Goal: Task Accomplishment & Management: Manage account settings

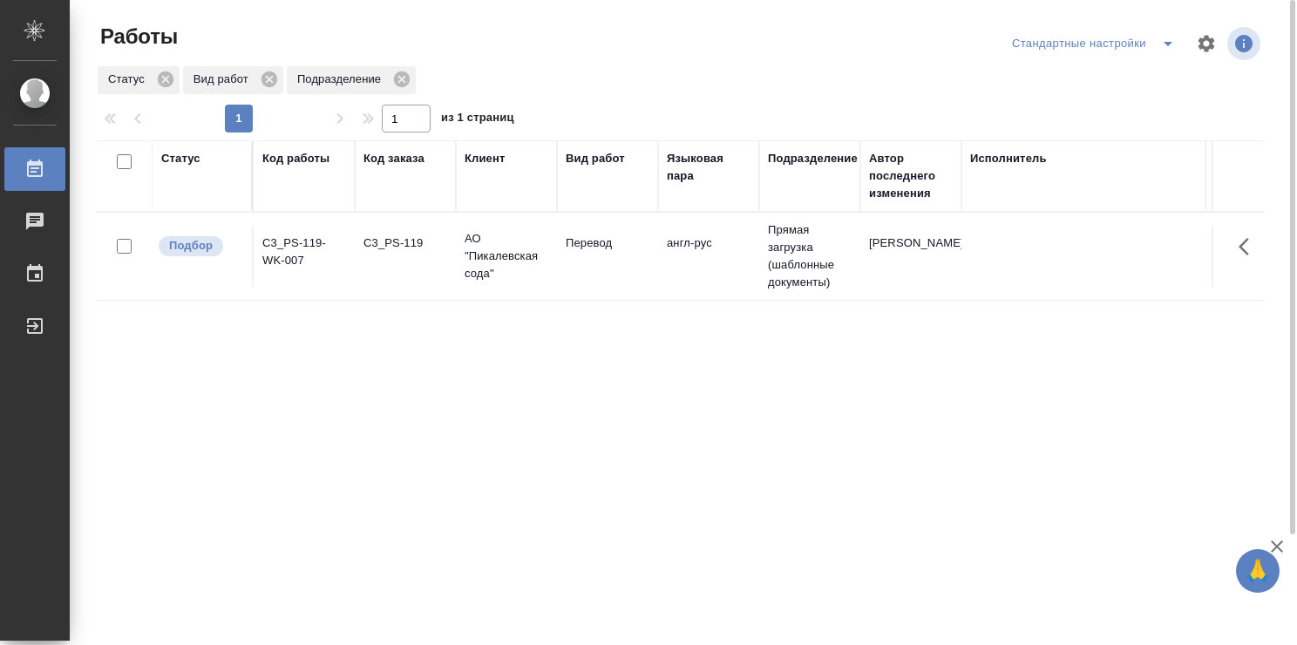
click at [718, 278] on td "англ-рус" at bounding box center [708, 256] width 101 height 61
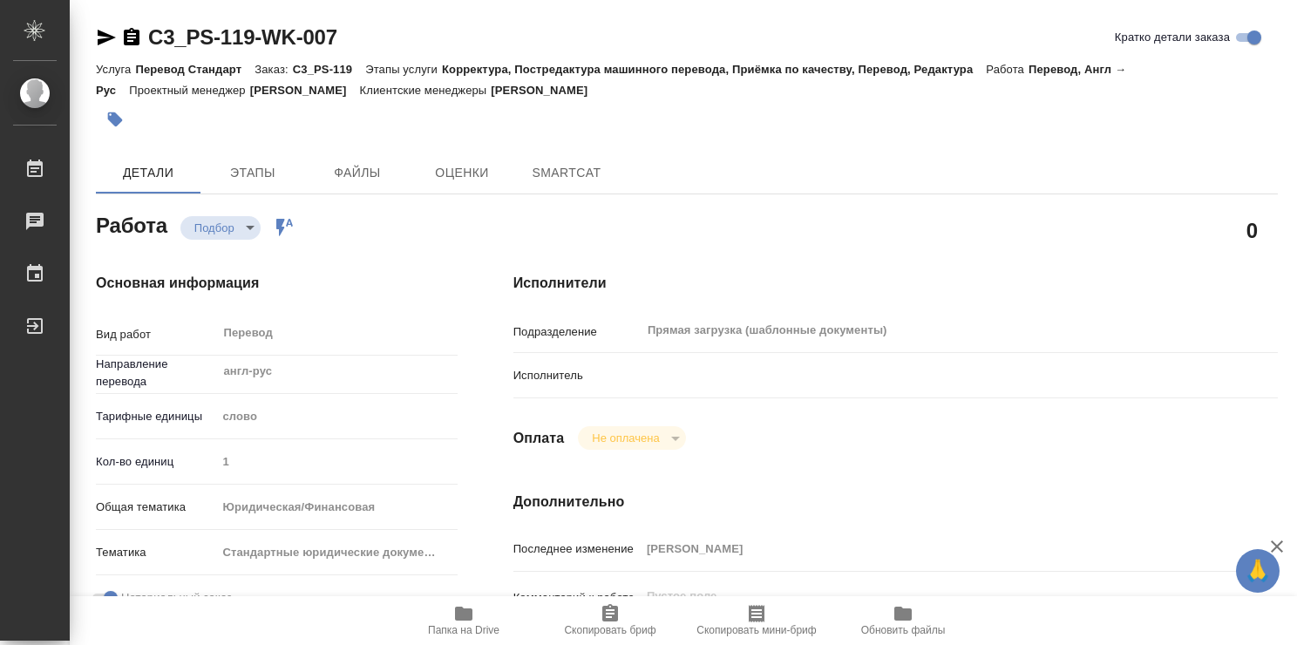
type textarea "x"
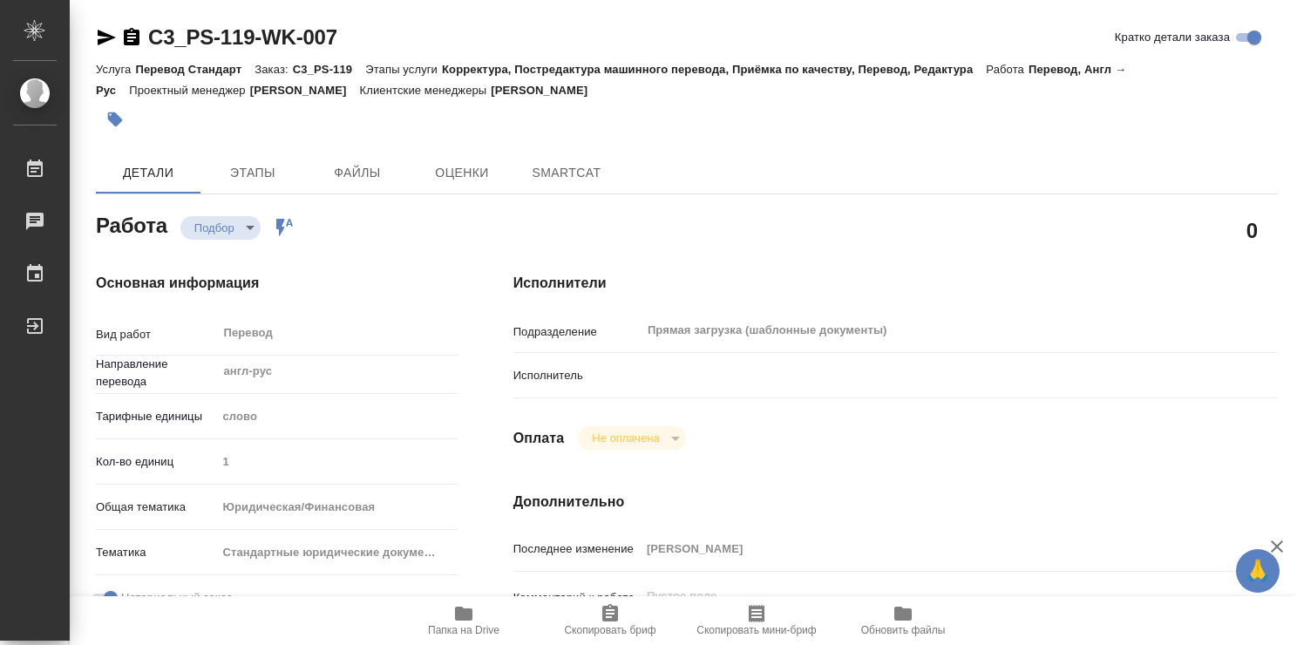
type textarea "x"
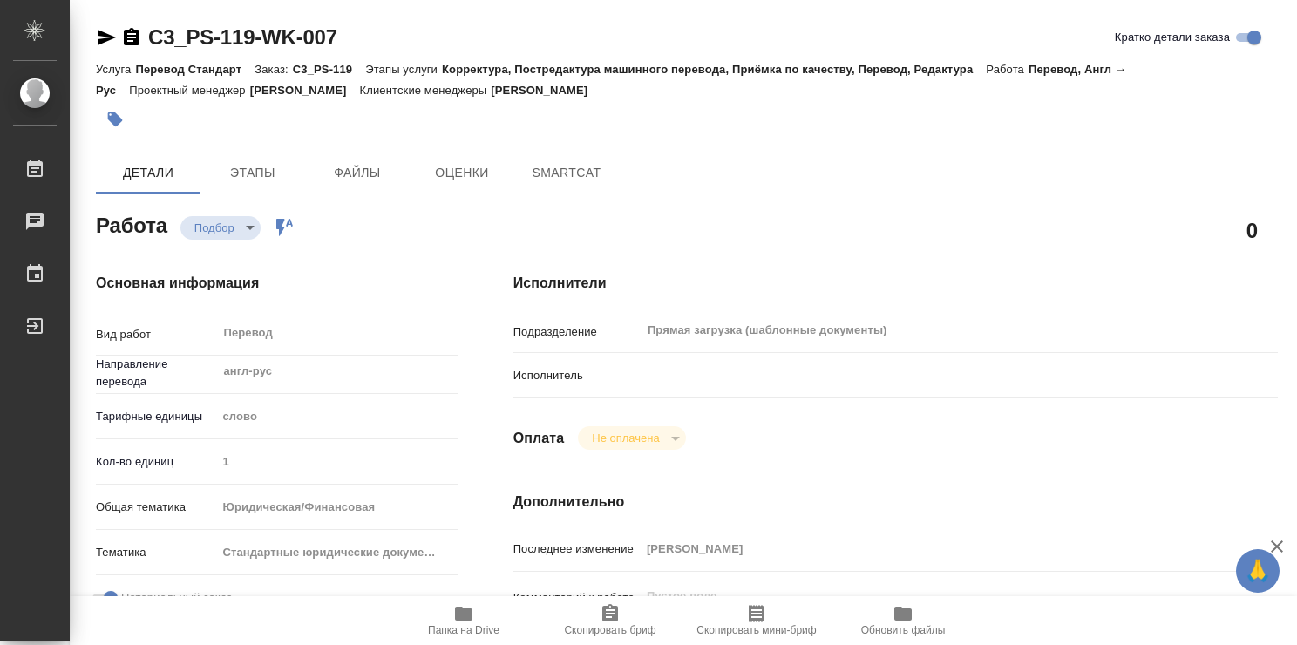
type textarea "x"
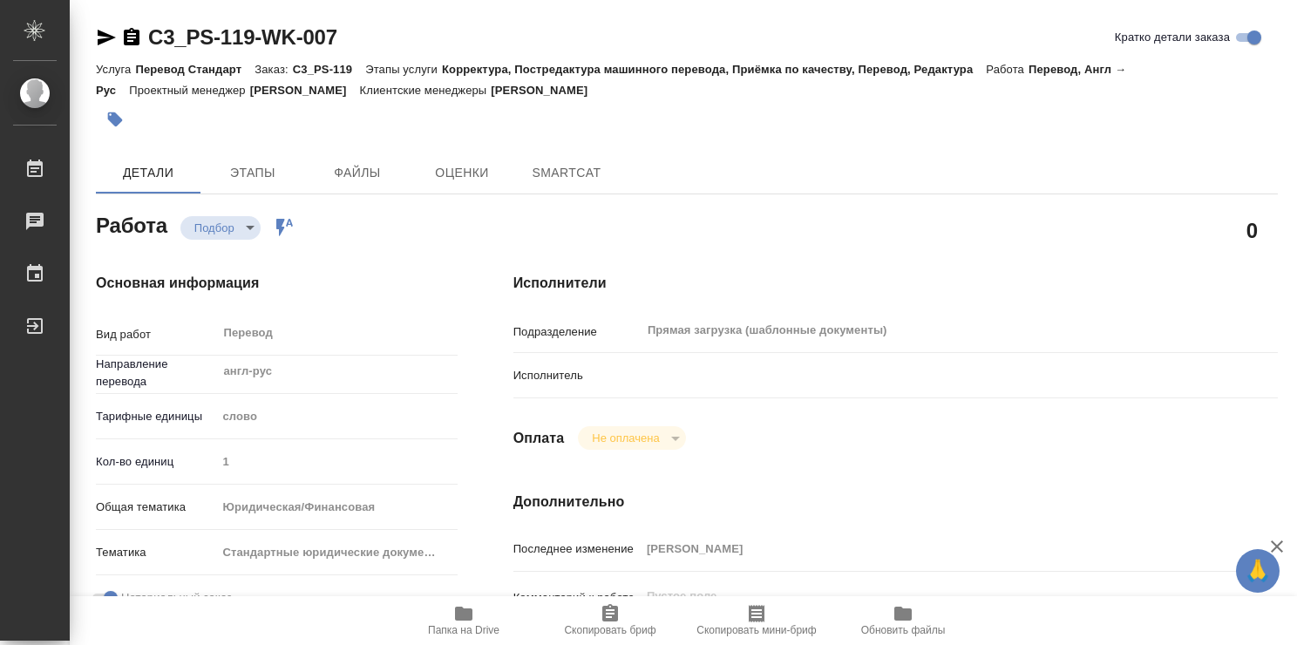
type textarea "x"
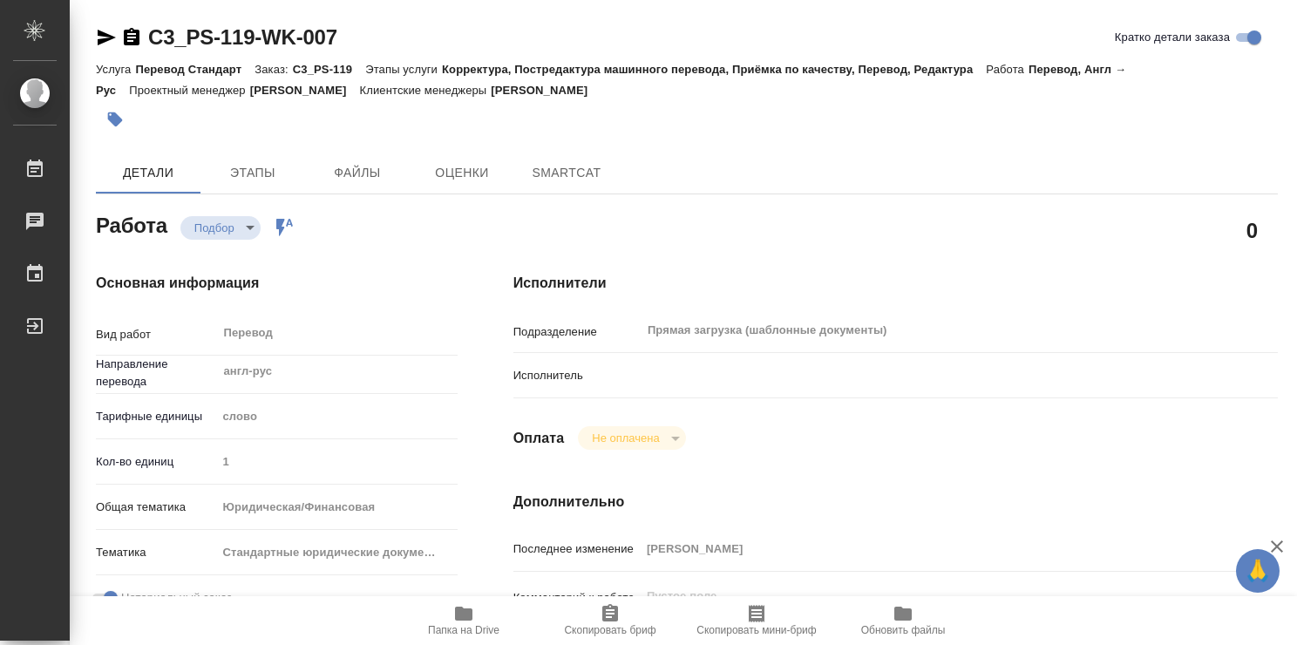
type textarea "x"
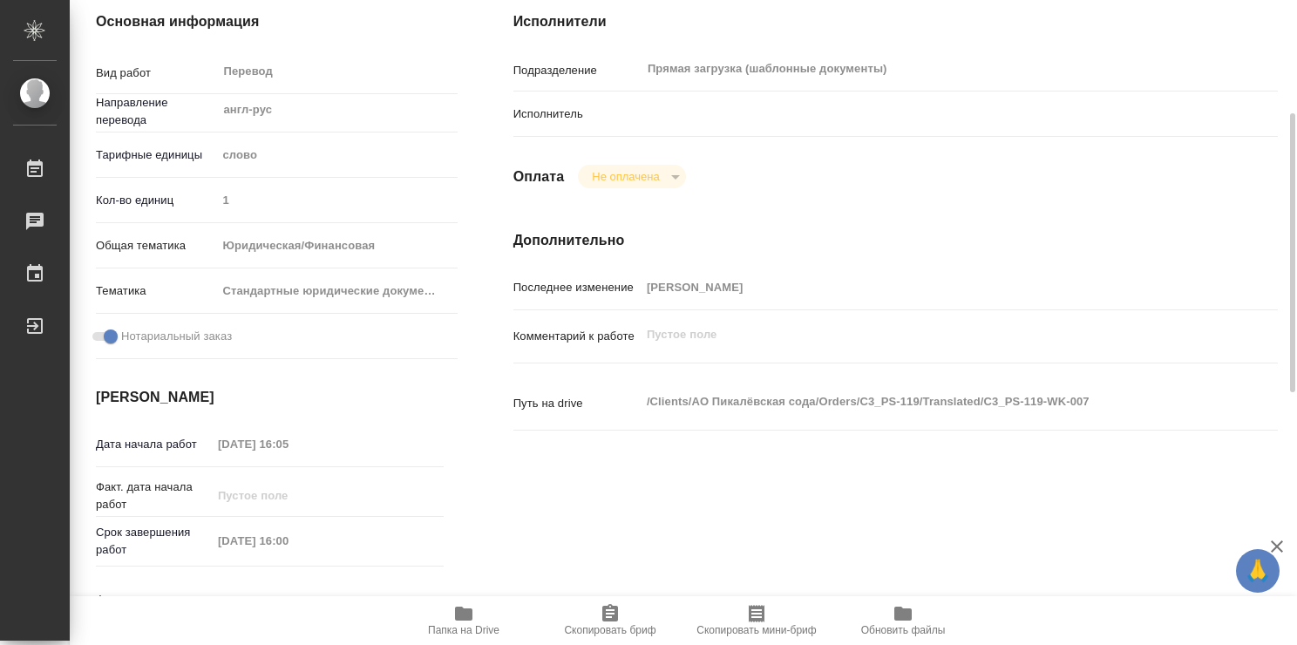
scroll to position [87, 0]
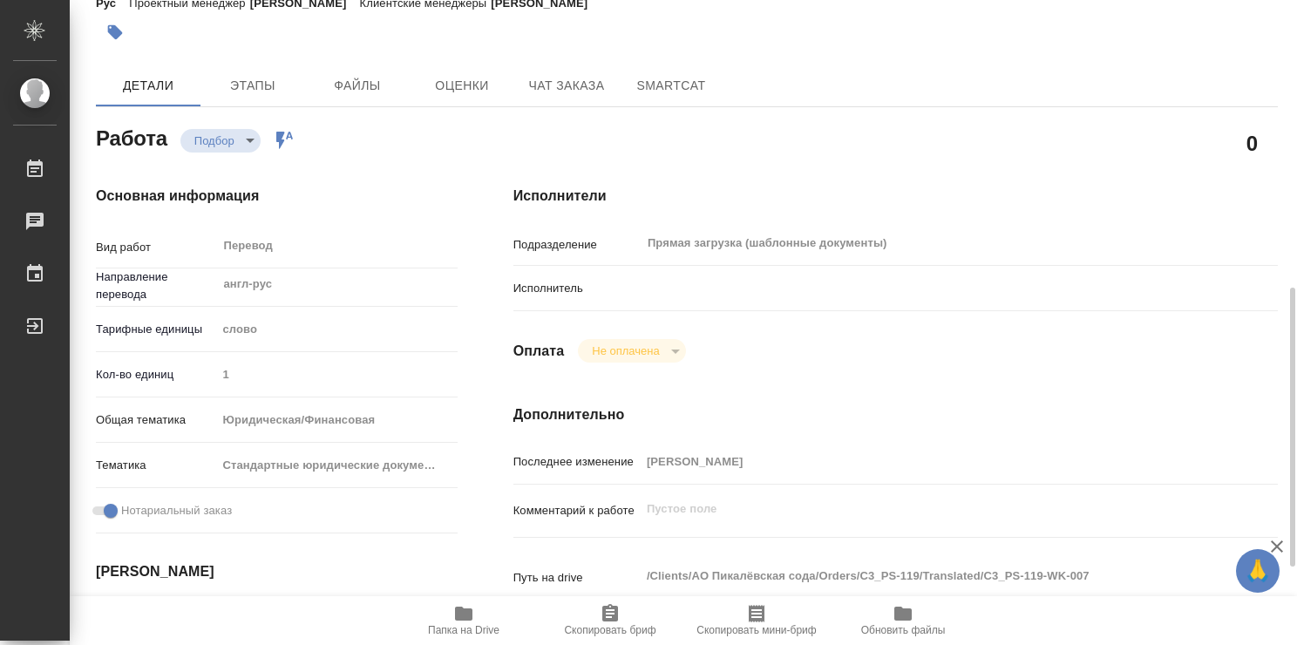
type textarea "x"
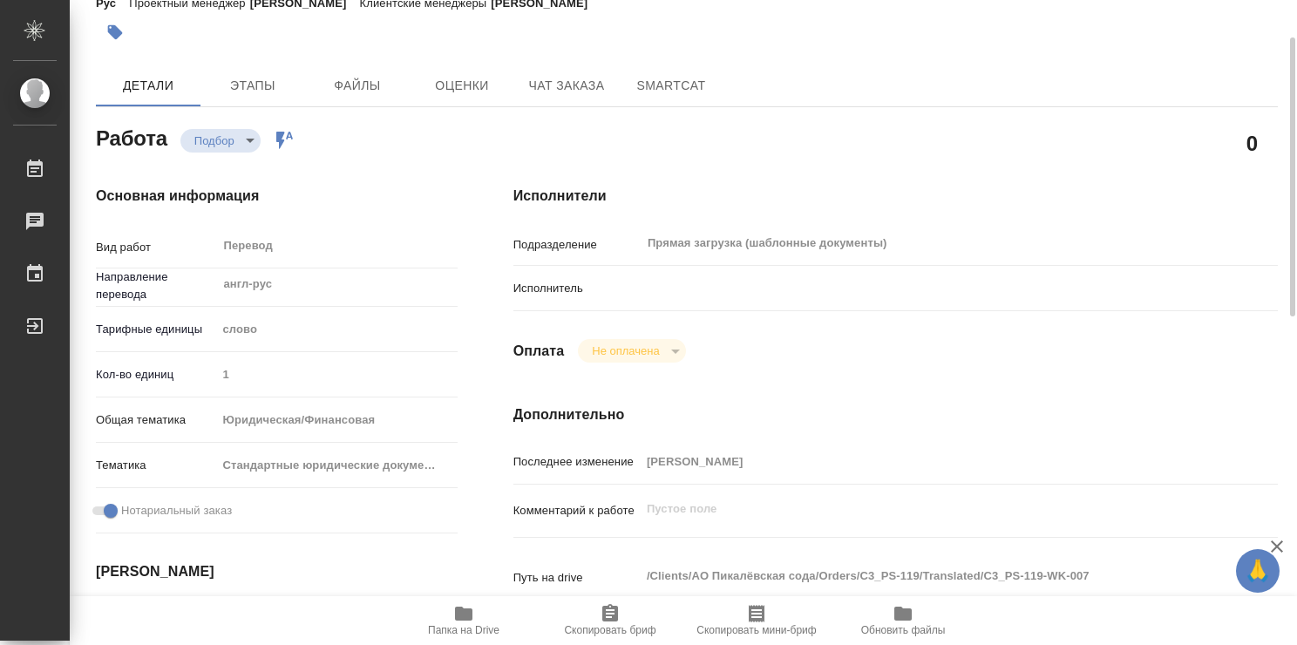
type textarea "x"
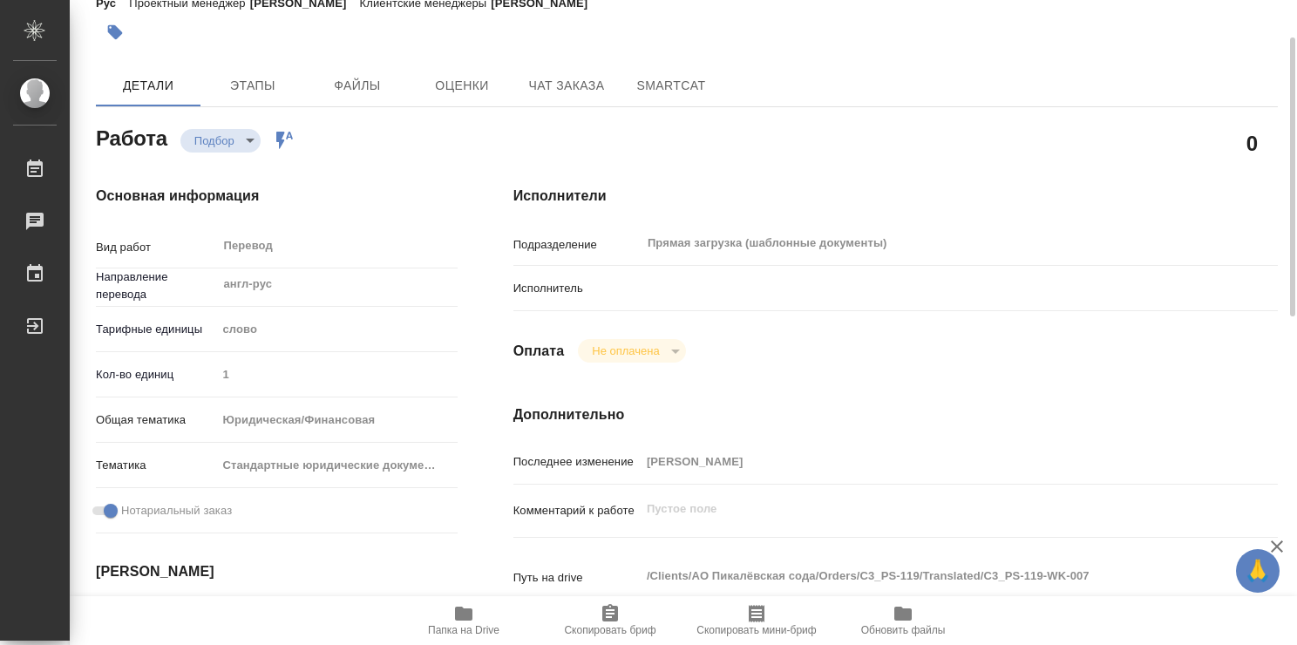
click at [279, 137] on icon at bounding box center [284, 140] width 17 height 17
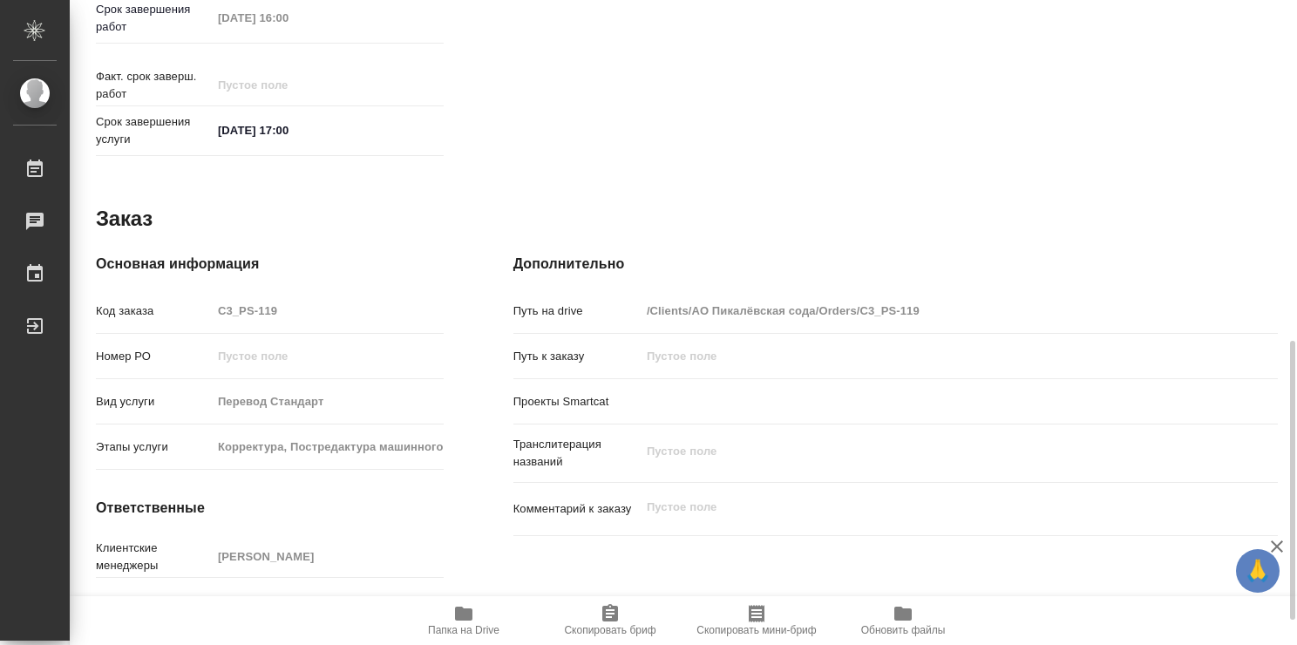
scroll to position [842, 0]
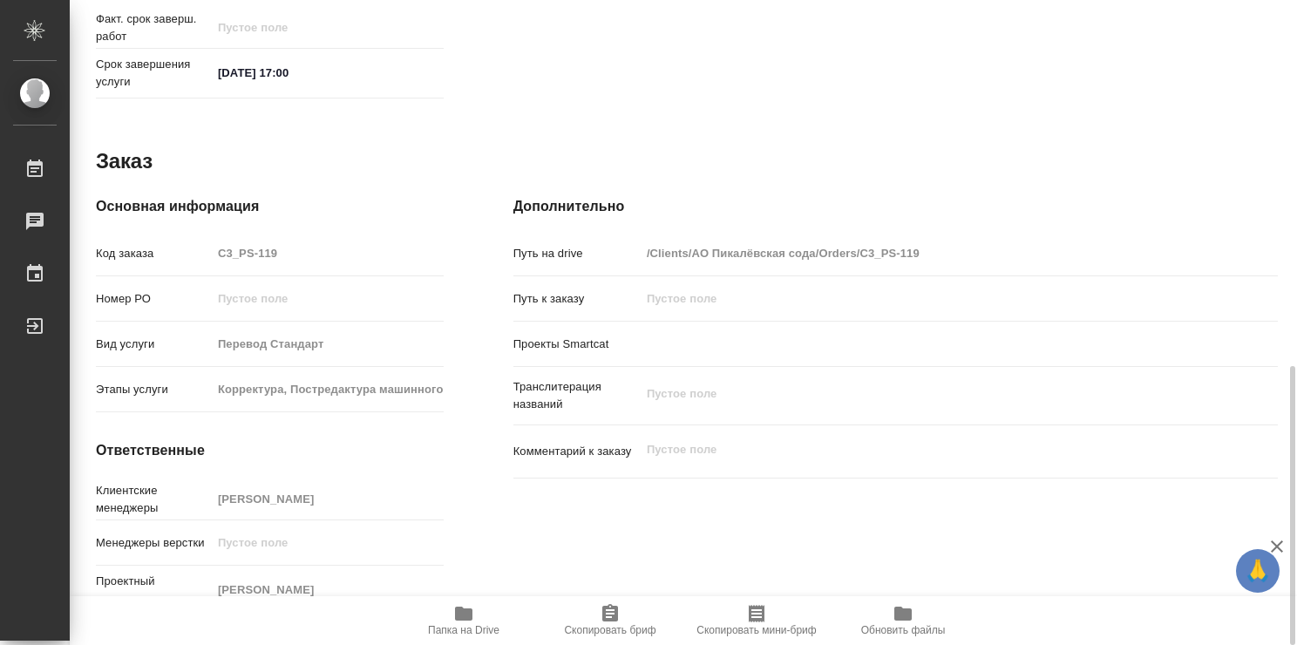
click at [457, 616] on icon "button" at bounding box center [463, 613] width 17 height 14
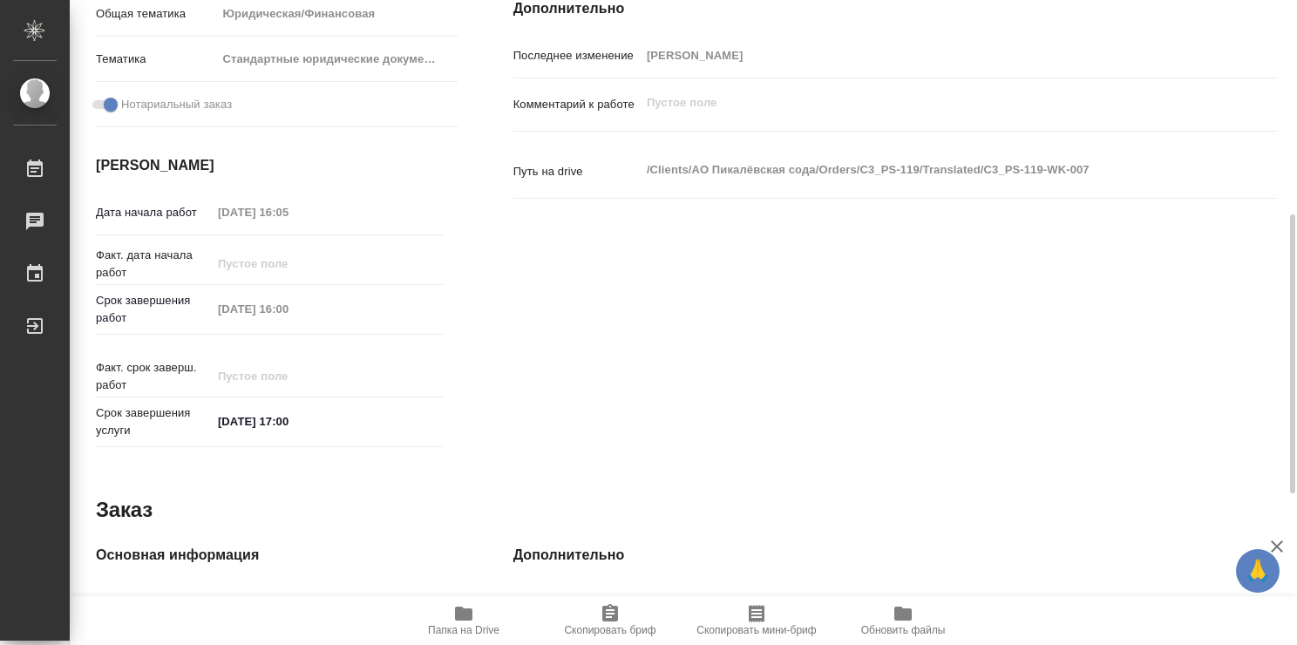
scroll to position [0, 0]
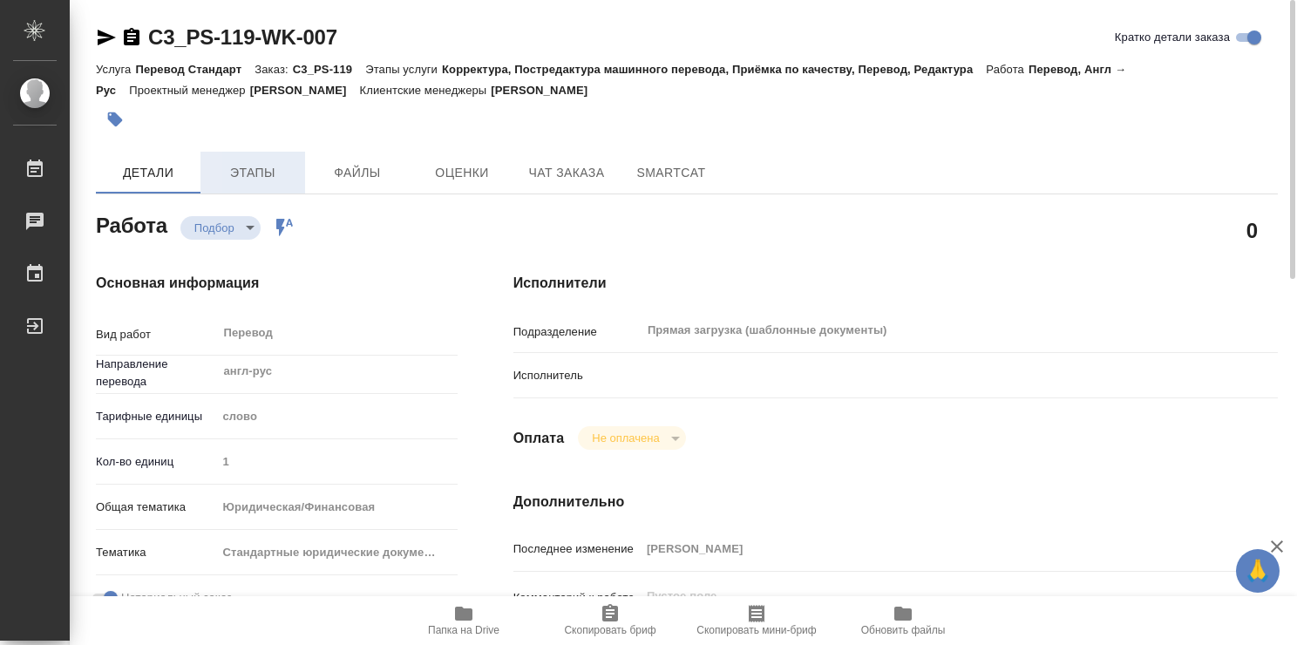
click at [260, 176] on span "Этапы" at bounding box center [253, 173] width 84 height 22
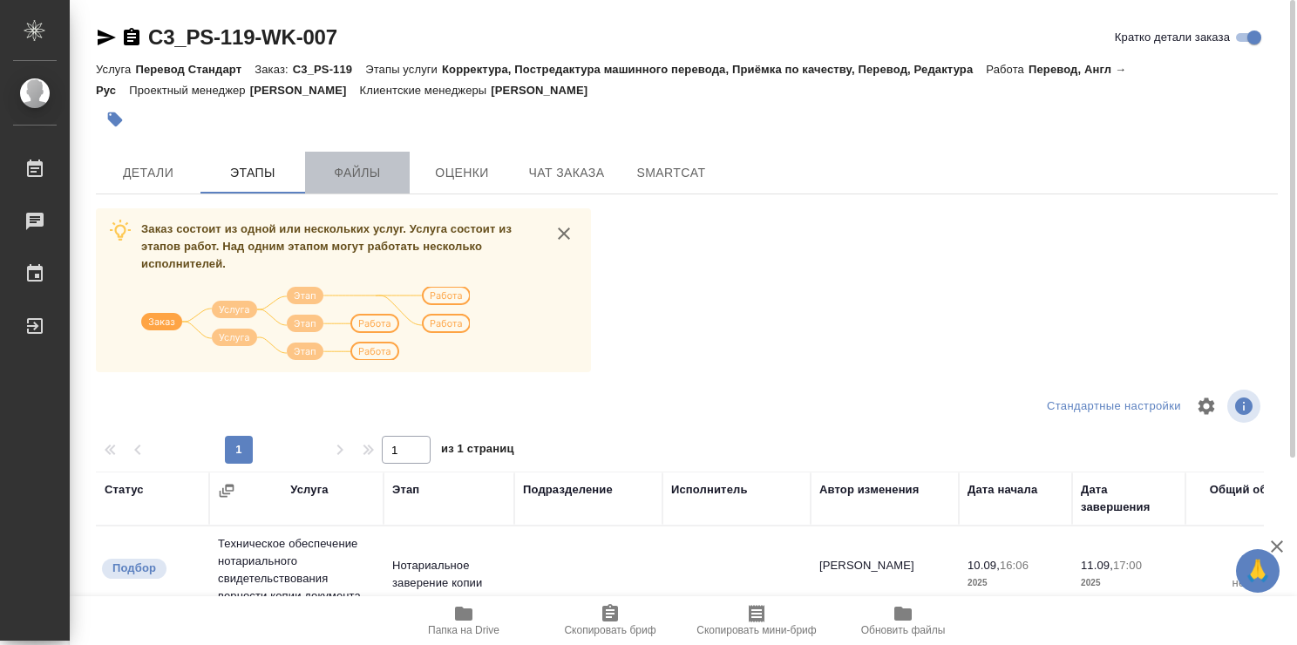
click at [365, 171] on span "Файлы" at bounding box center [357, 173] width 84 height 22
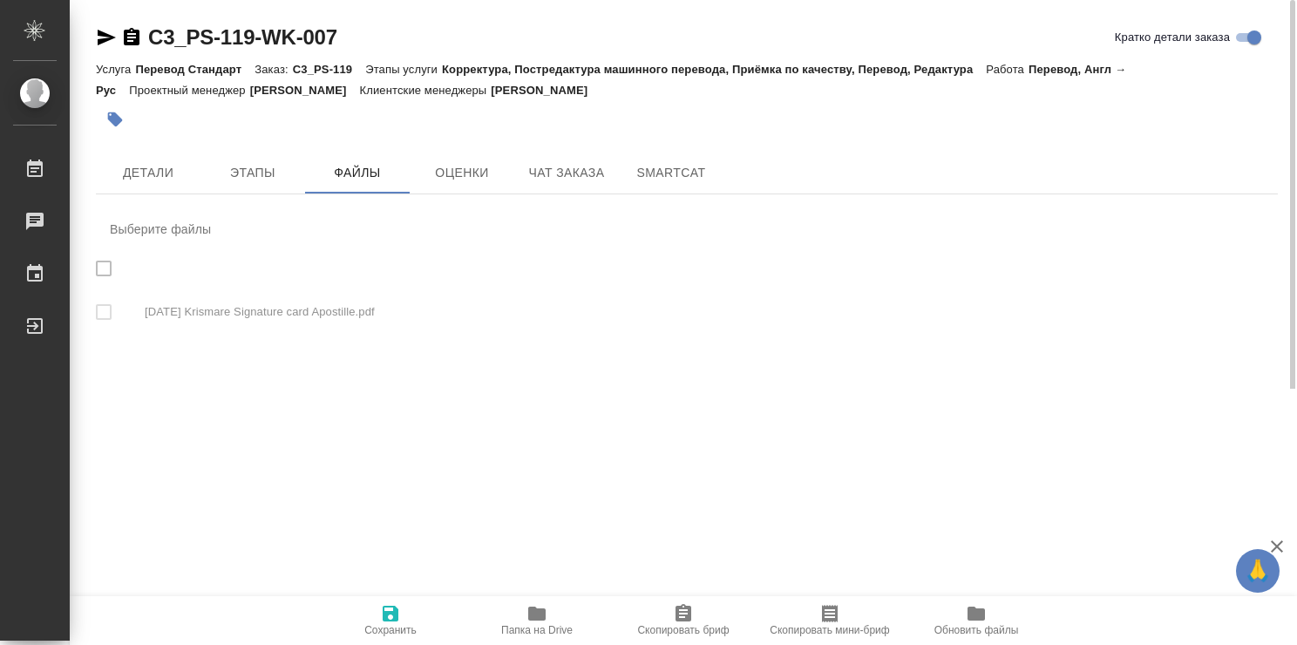
click at [363, 305] on nav "Выберите файлы 2025.09.10 Krismare Signature card Apostille.pdf" at bounding box center [687, 276] width 1182 height 136
click at [477, 178] on span "Оценки" at bounding box center [462, 173] width 84 height 22
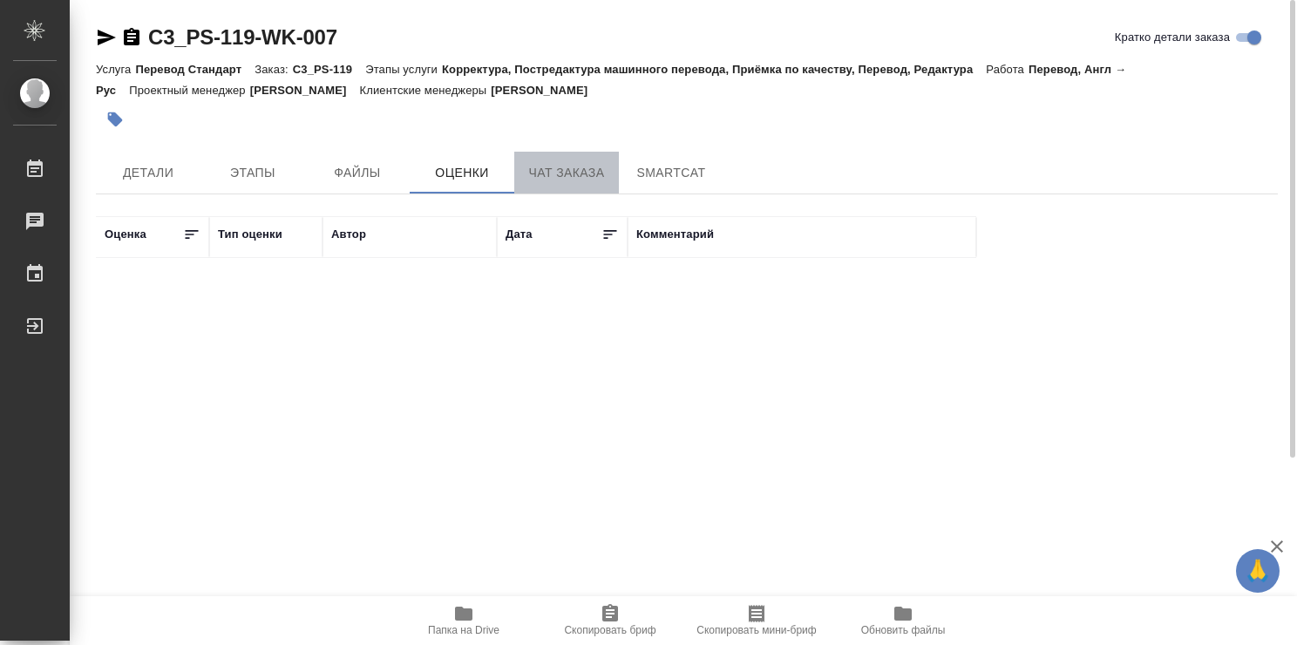
click at [576, 175] on span "Чат заказа" at bounding box center [567, 173] width 84 height 22
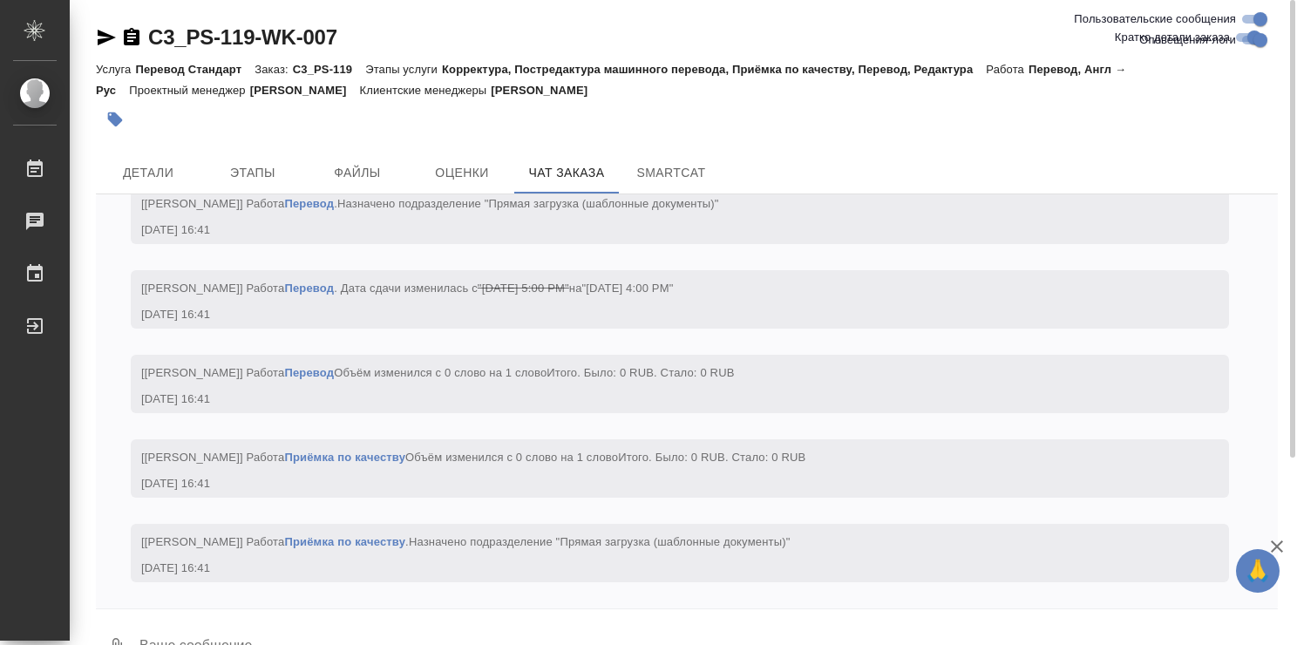
scroll to position [2232, 0]
click at [167, 167] on span "Детали" at bounding box center [148, 173] width 84 height 22
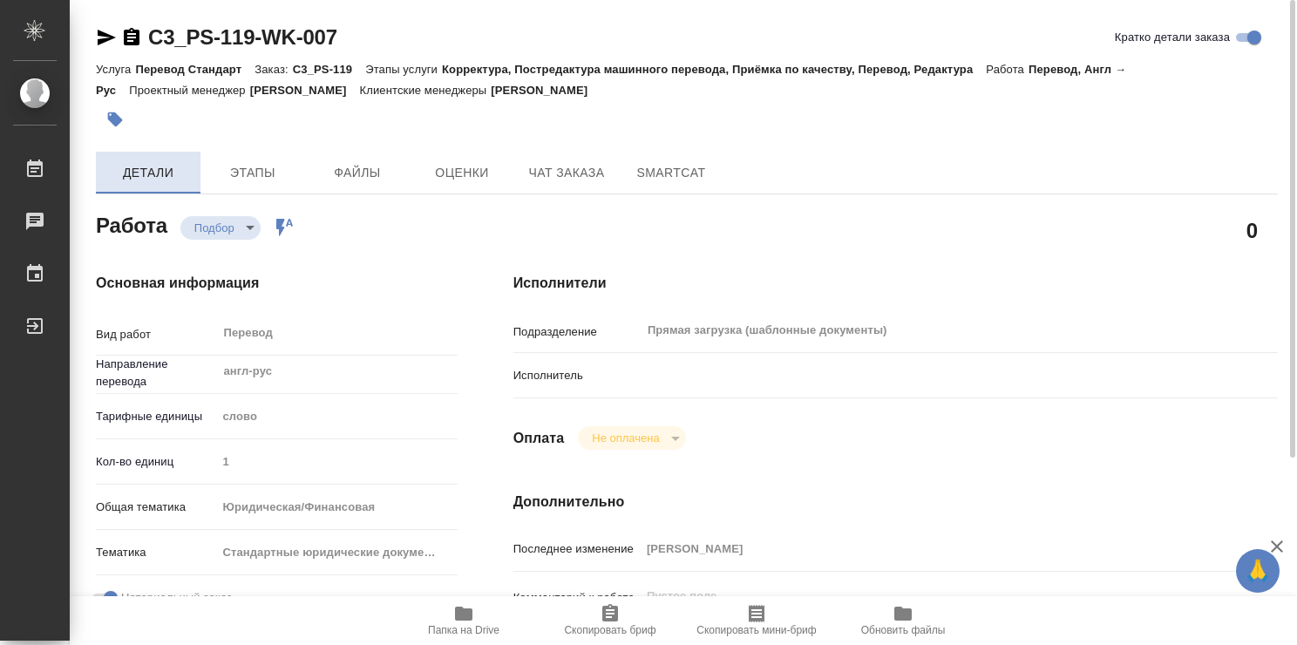
type textarea "x"
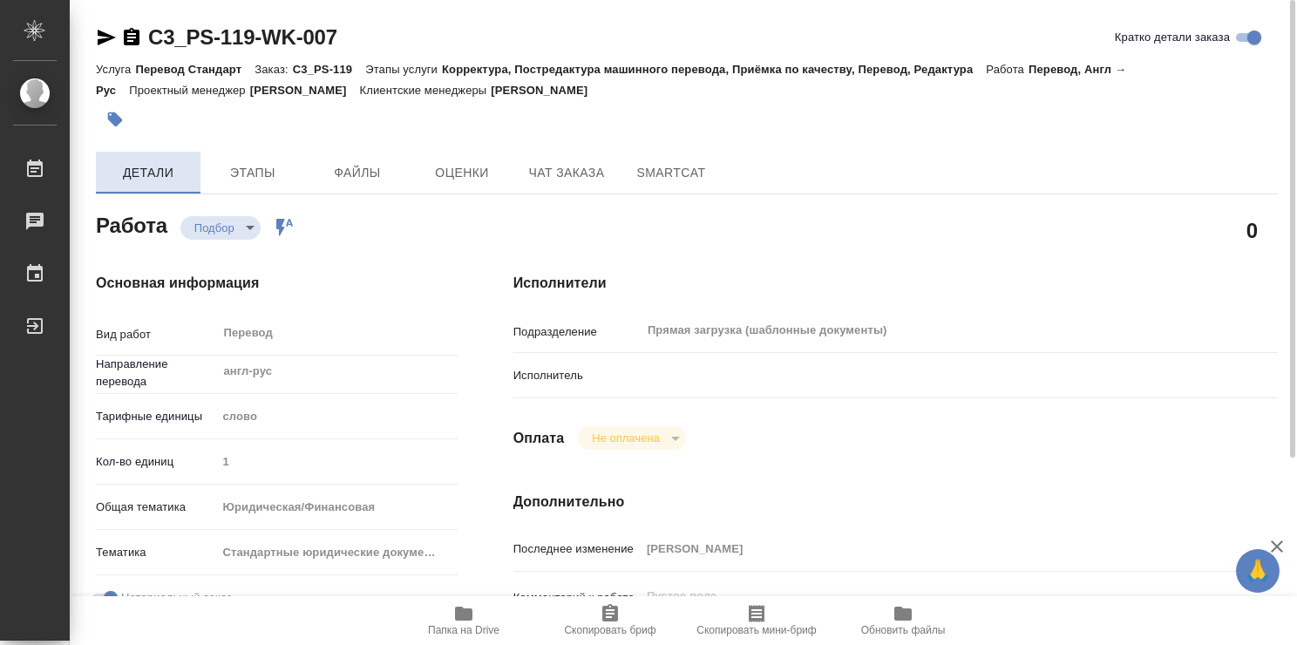
type textarea "x"
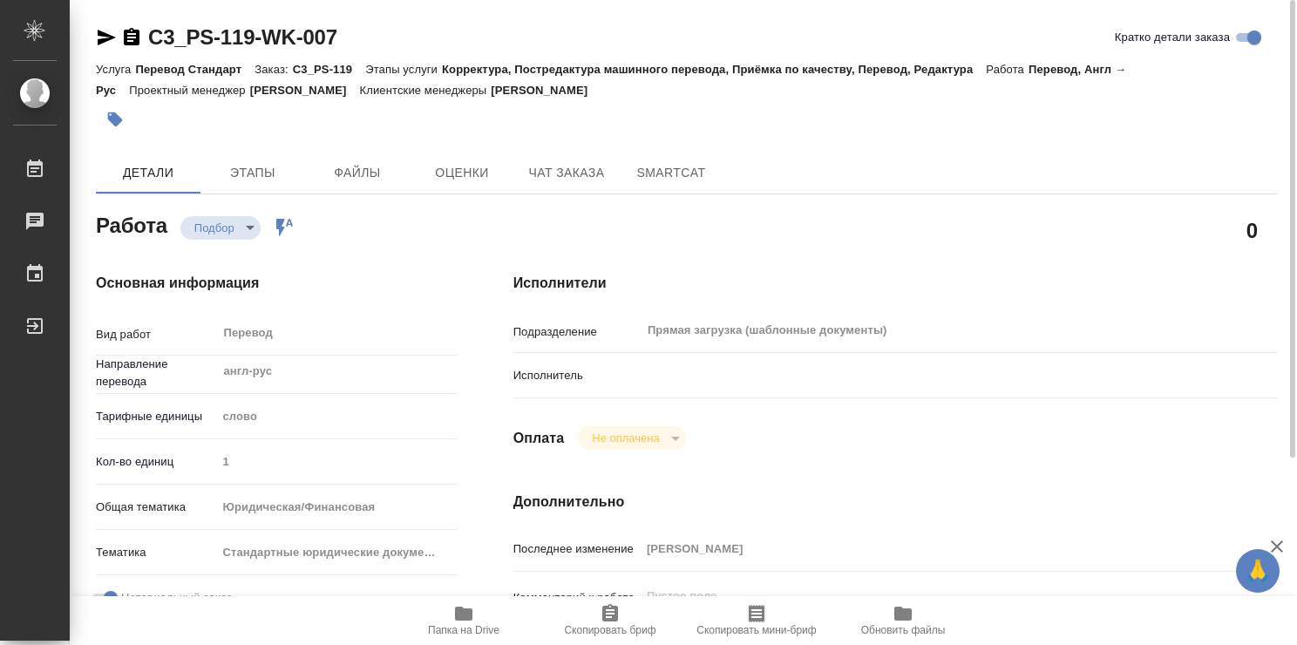
type textarea "x"
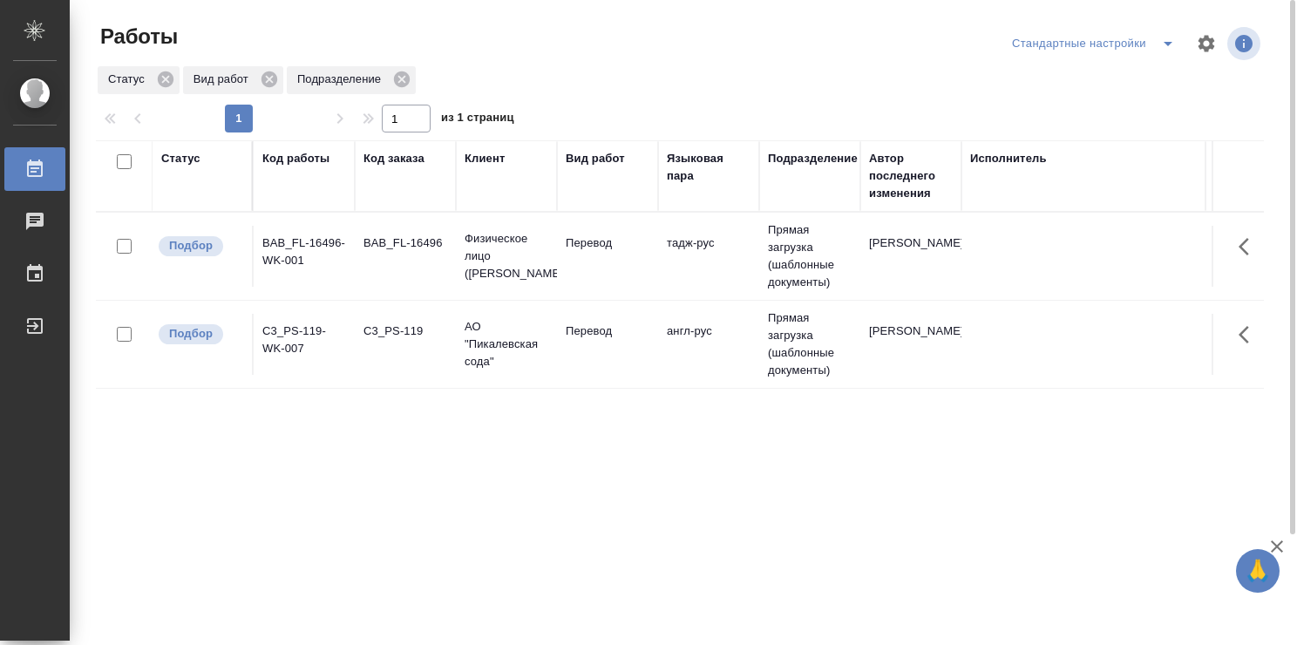
click at [676, 360] on td "англ-рус" at bounding box center [708, 344] width 101 height 61
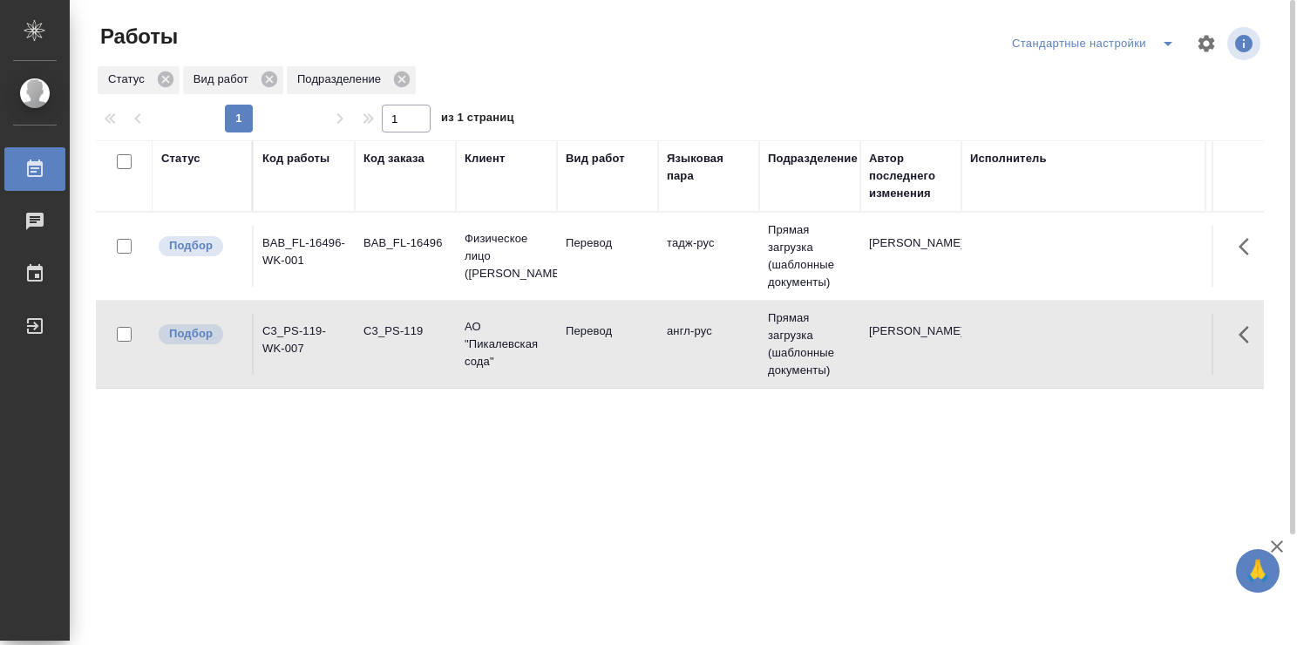
click at [676, 360] on td "англ-рус" at bounding box center [708, 344] width 101 height 61
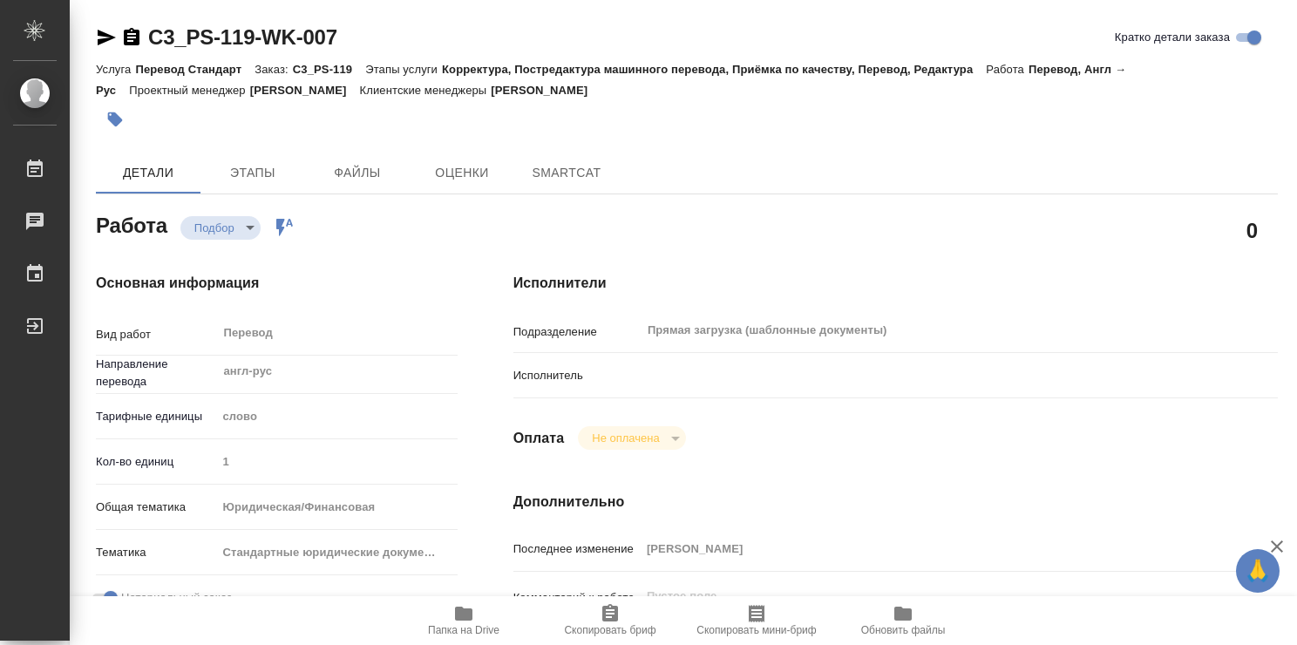
type textarea "x"
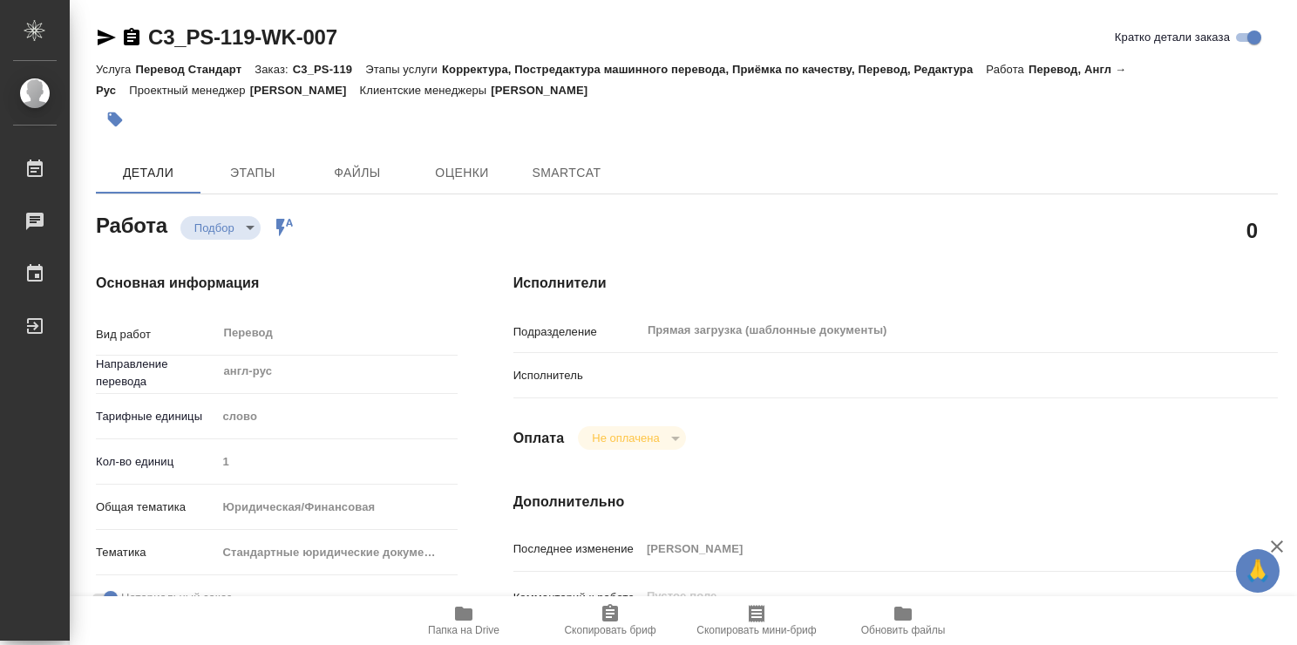
type textarea "x"
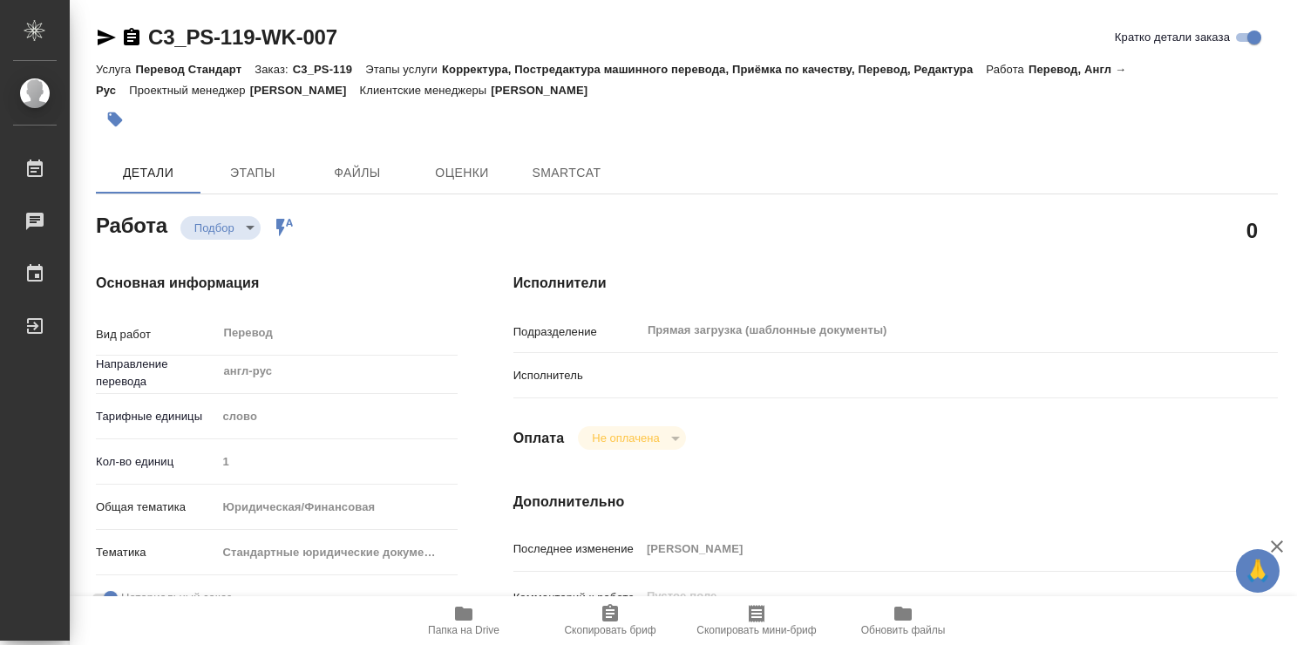
type textarea "x"
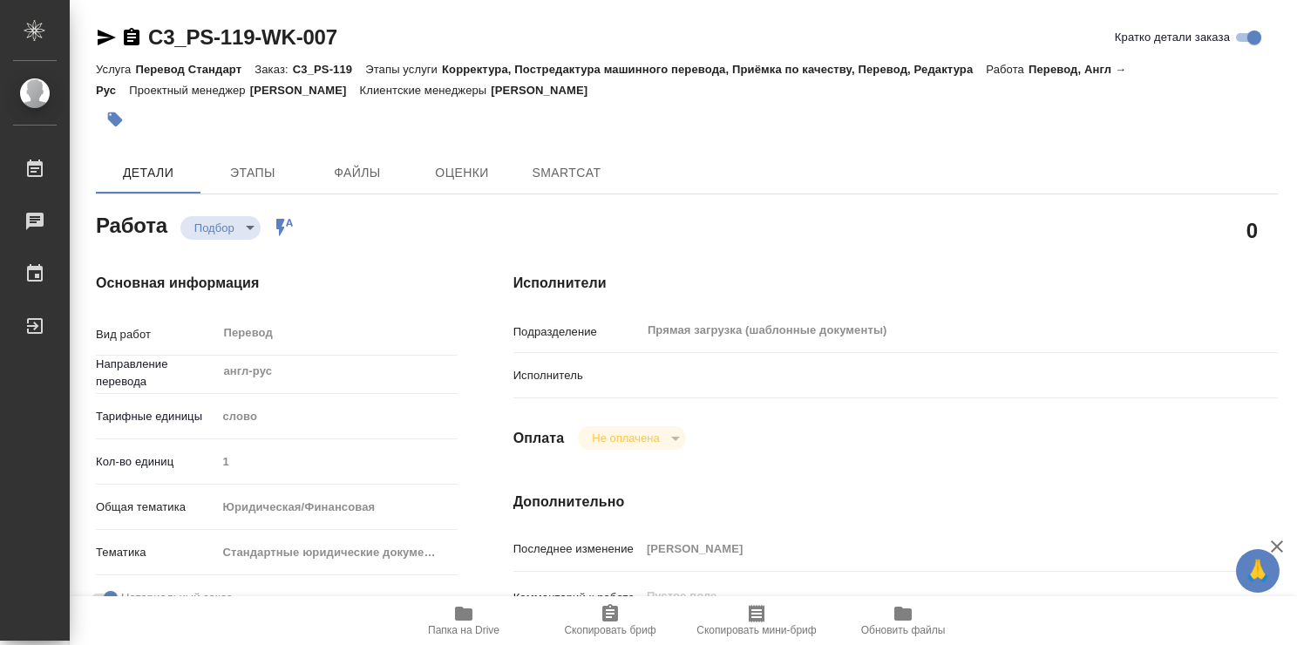
type textarea "x"
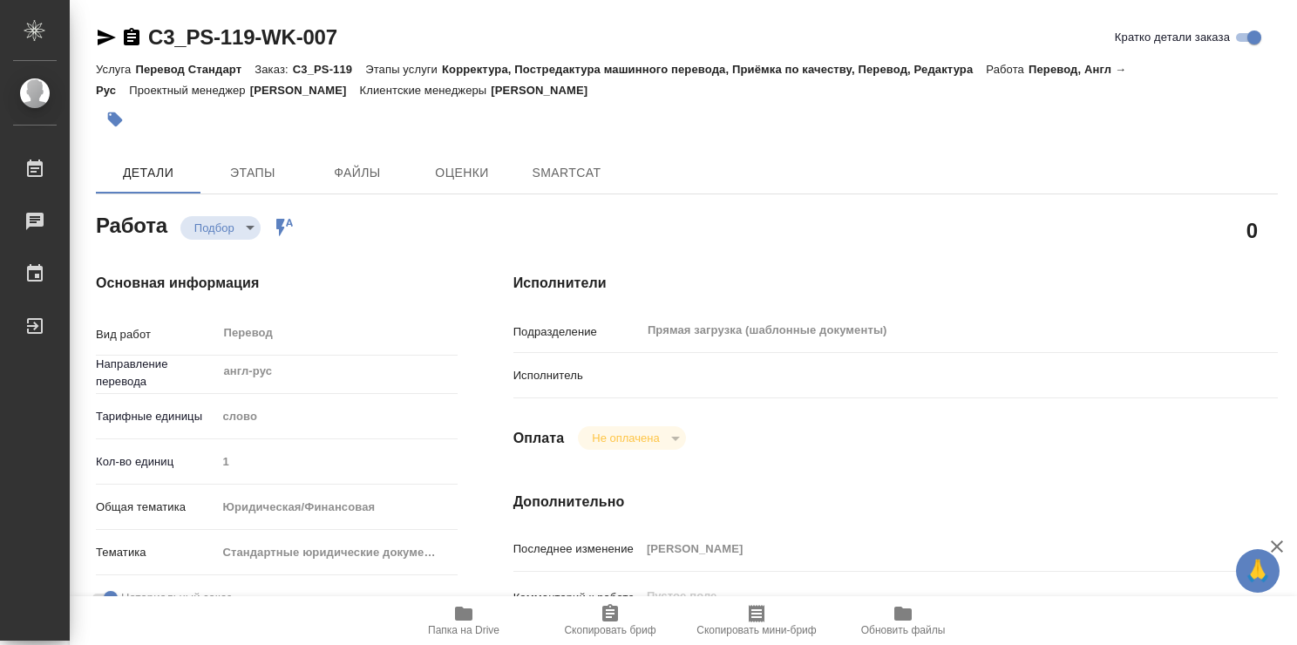
type textarea "x"
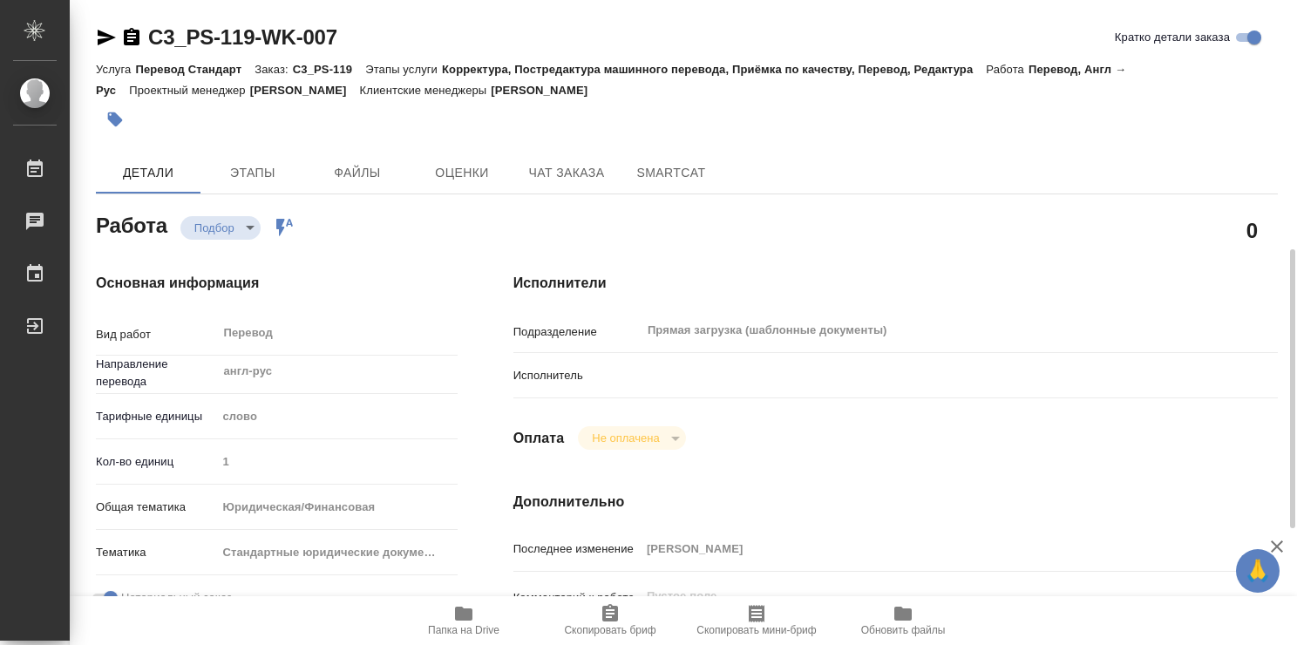
type textarea "x"
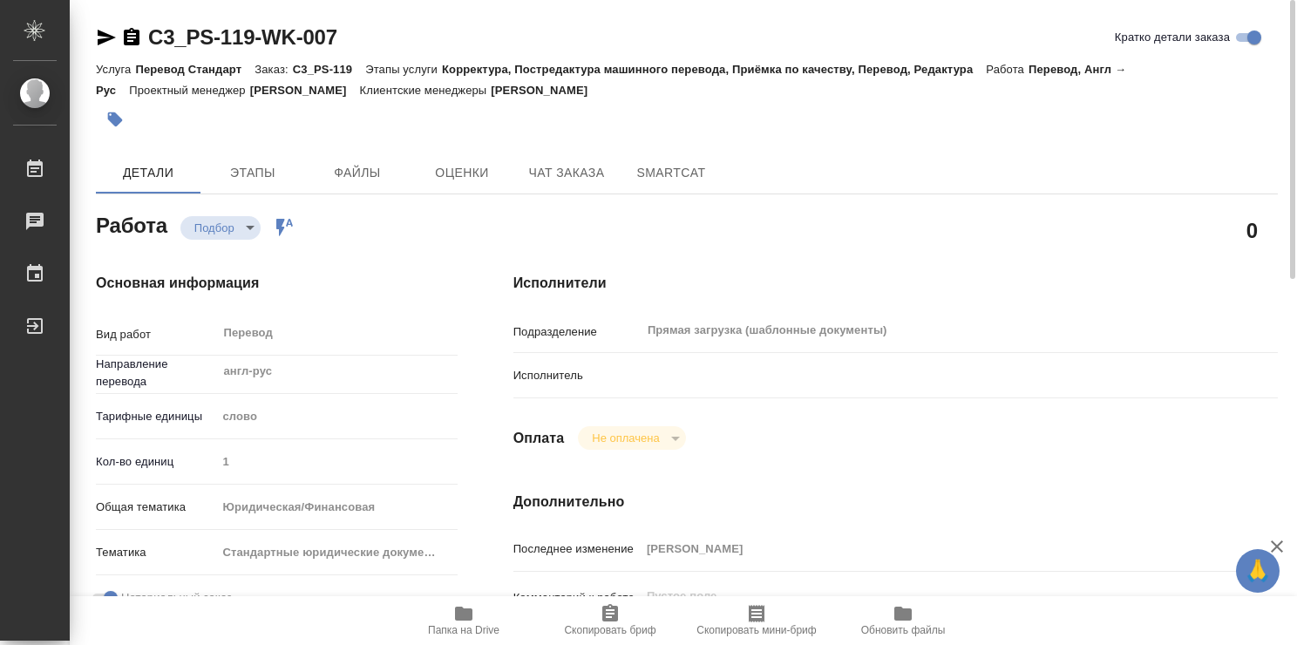
type textarea "x"
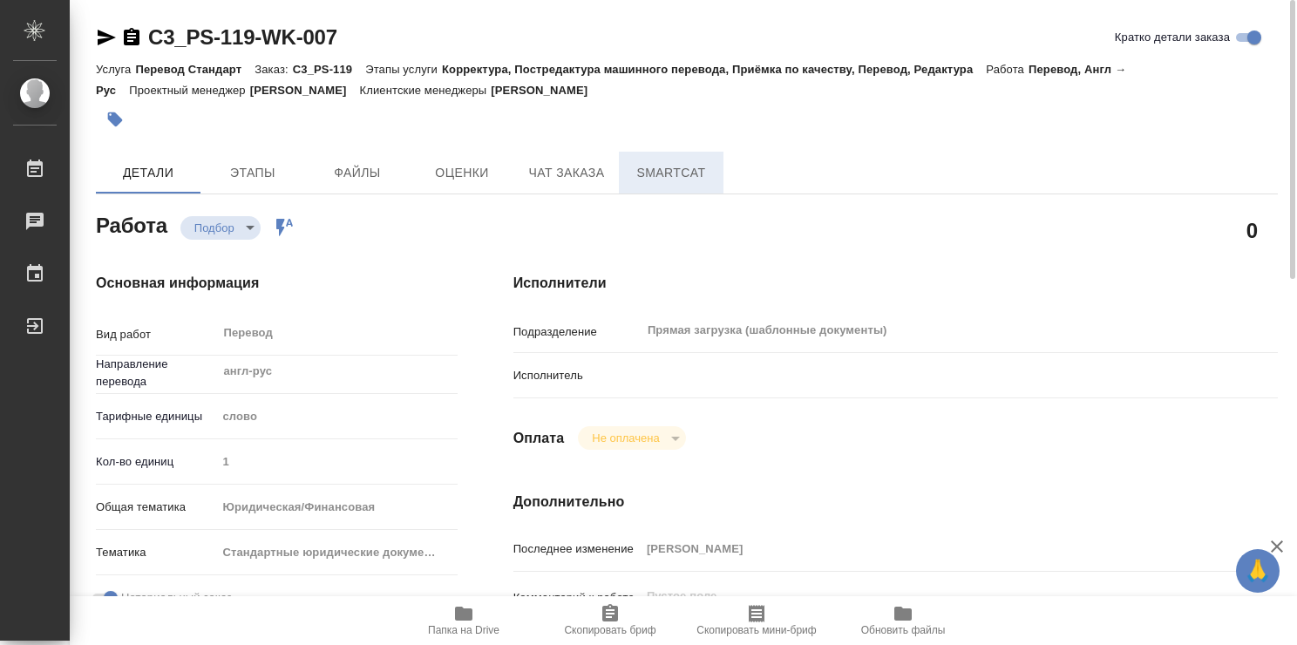
click at [645, 176] on span "SmartCat" at bounding box center [671, 173] width 84 height 22
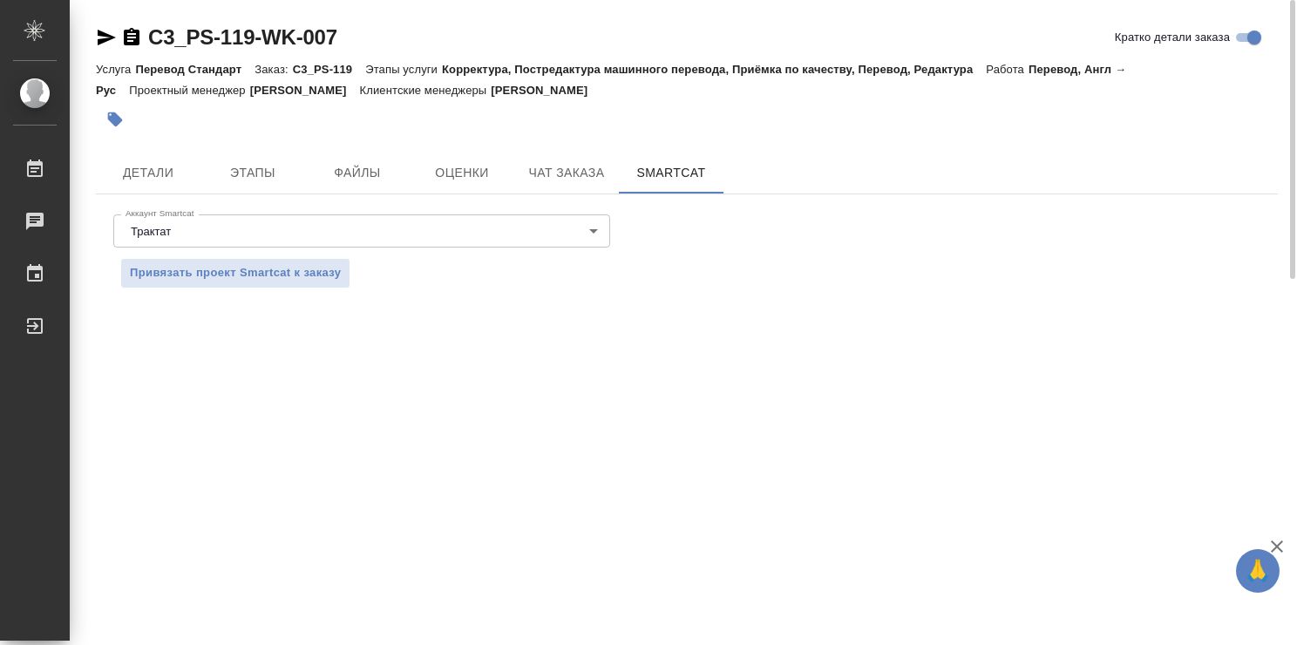
click at [596, 229] on body "🙏 .cls-1 fill:#fff; AWATERA Abramova Valeriia Работы 0 Чаты График Выйти C3_PS-…" at bounding box center [648, 322] width 1297 height 645
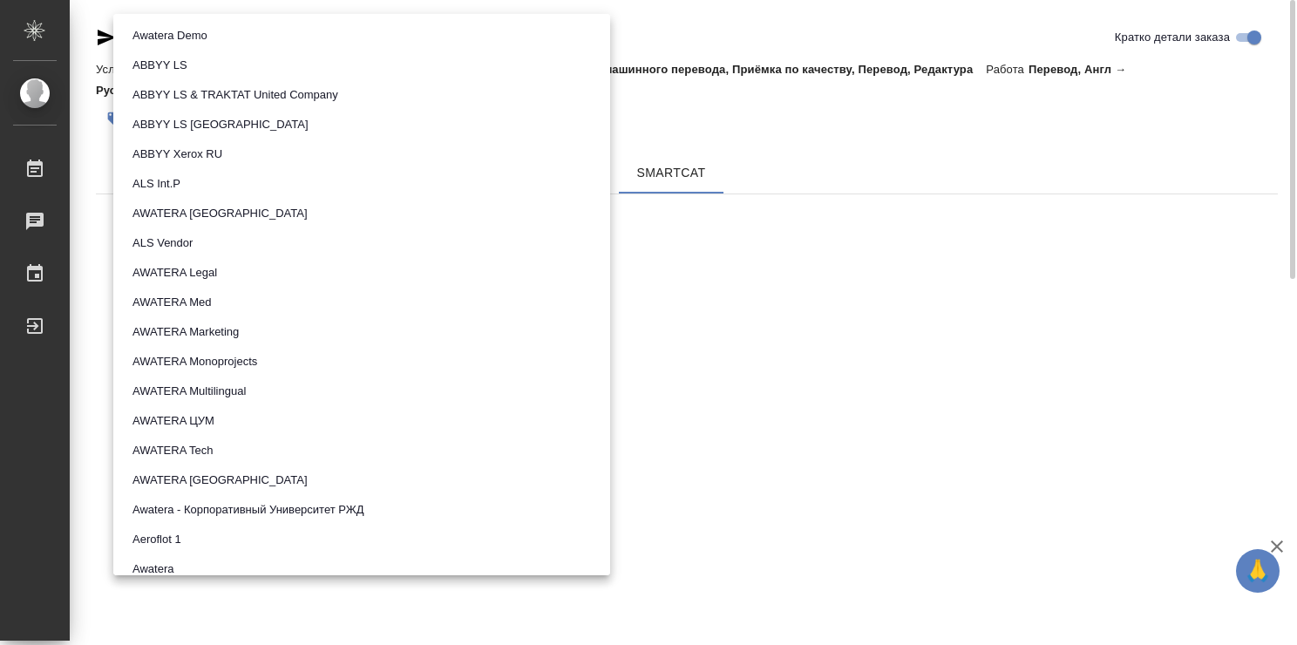
scroll to position [1074, 0]
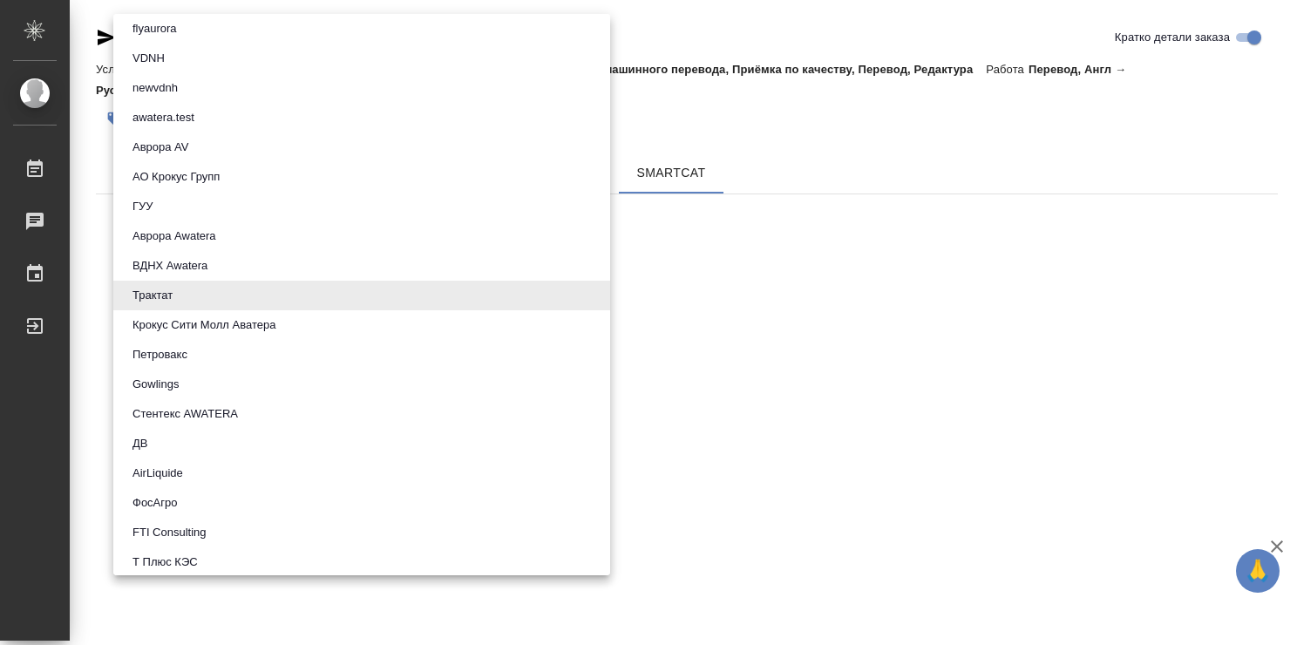
click at [830, 329] on div at bounding box center [648, 322] width 1297 height 645
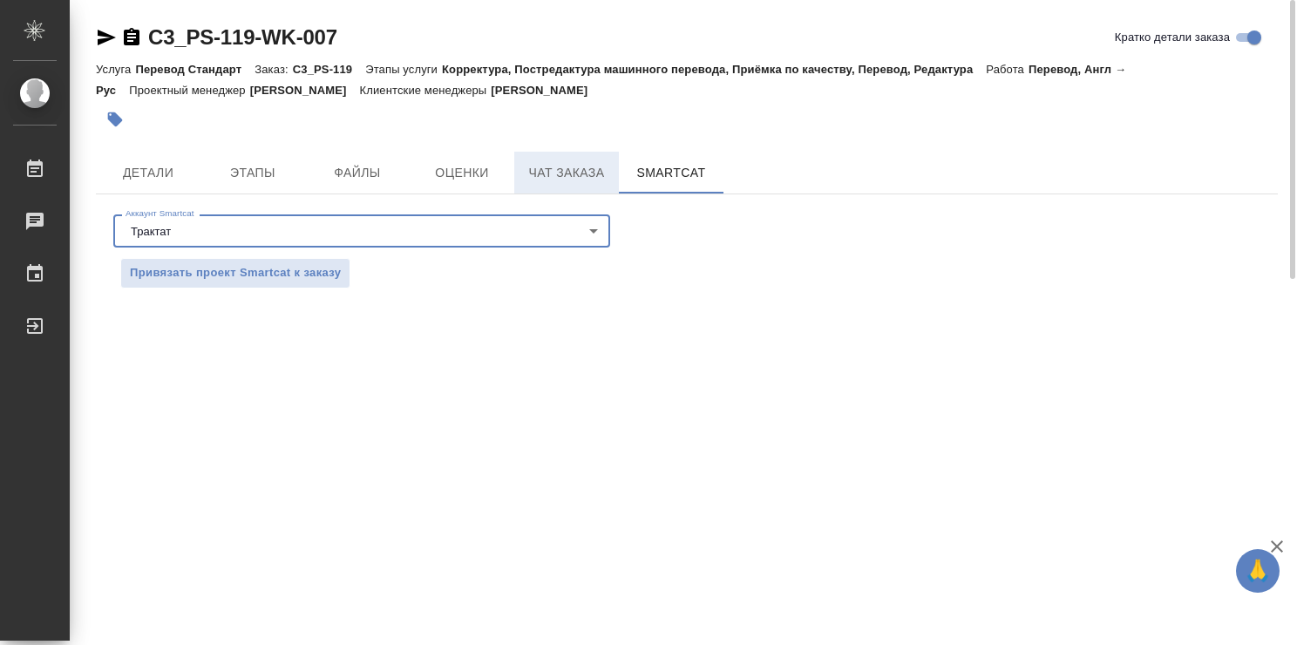
click at [547, 173] on span "Чат заказа" at bounding box center [567, 173] width 84 height 22
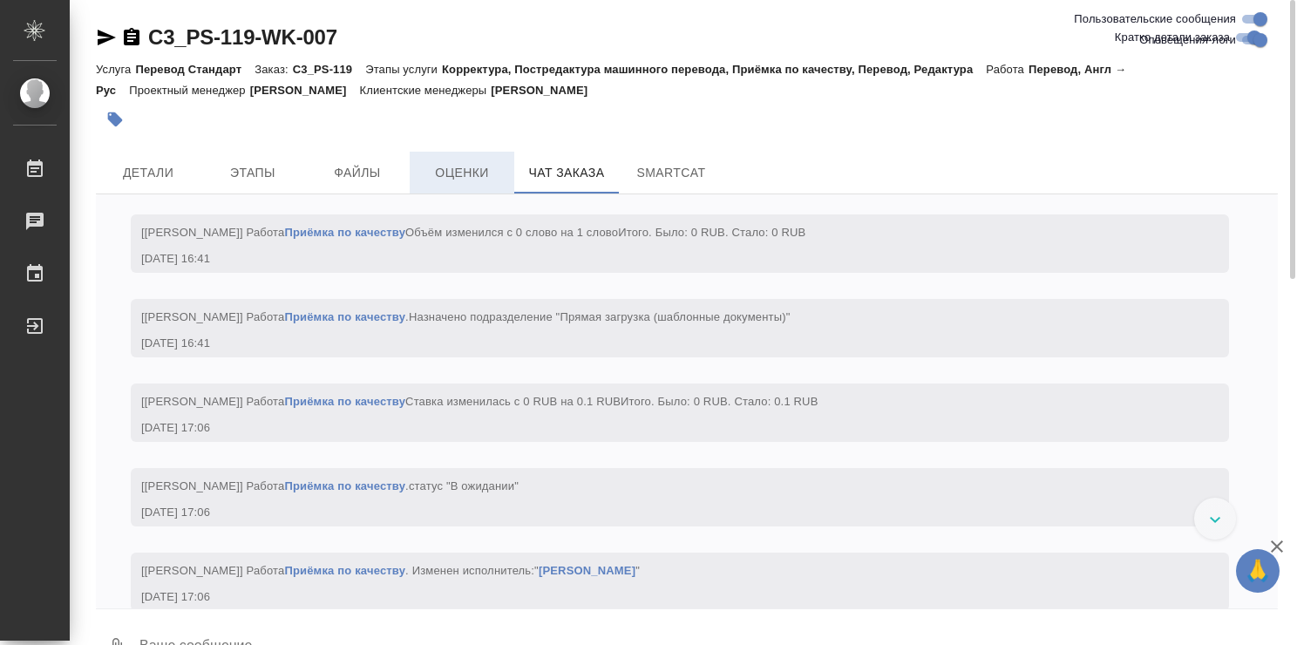
scroll to position [2503, 0]
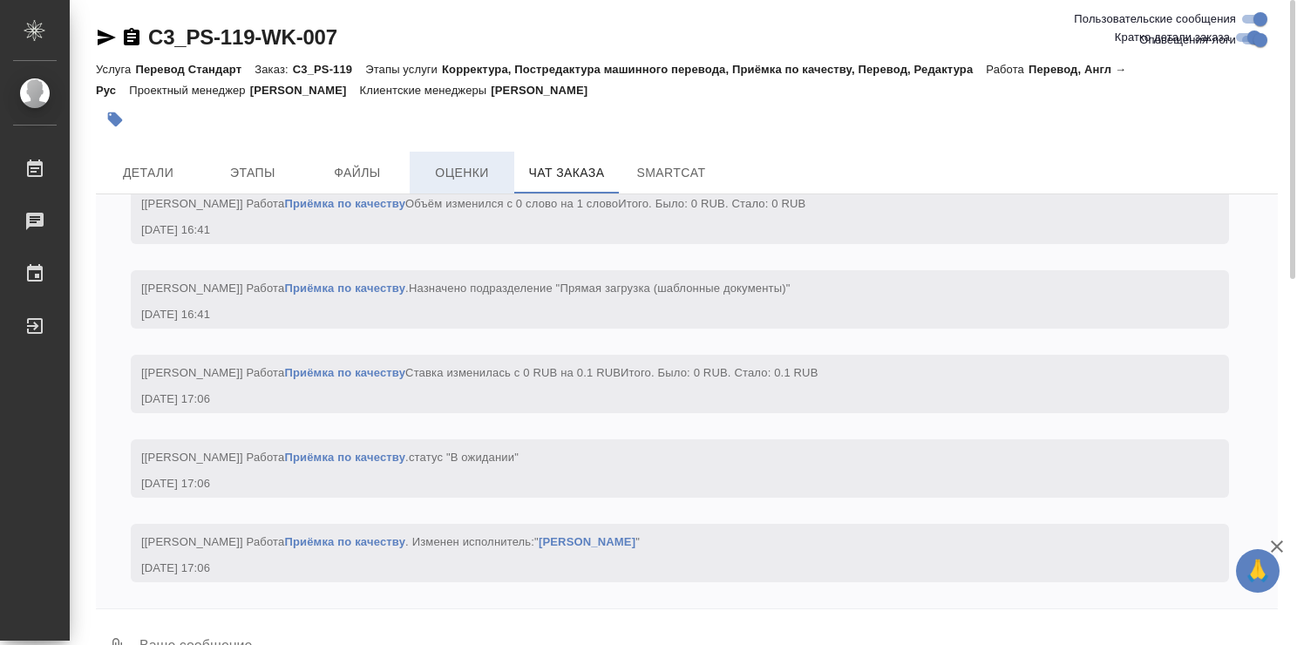
click at [459, 167] on span "Оценки" at bounding box center [462, 173] width 84 height 22
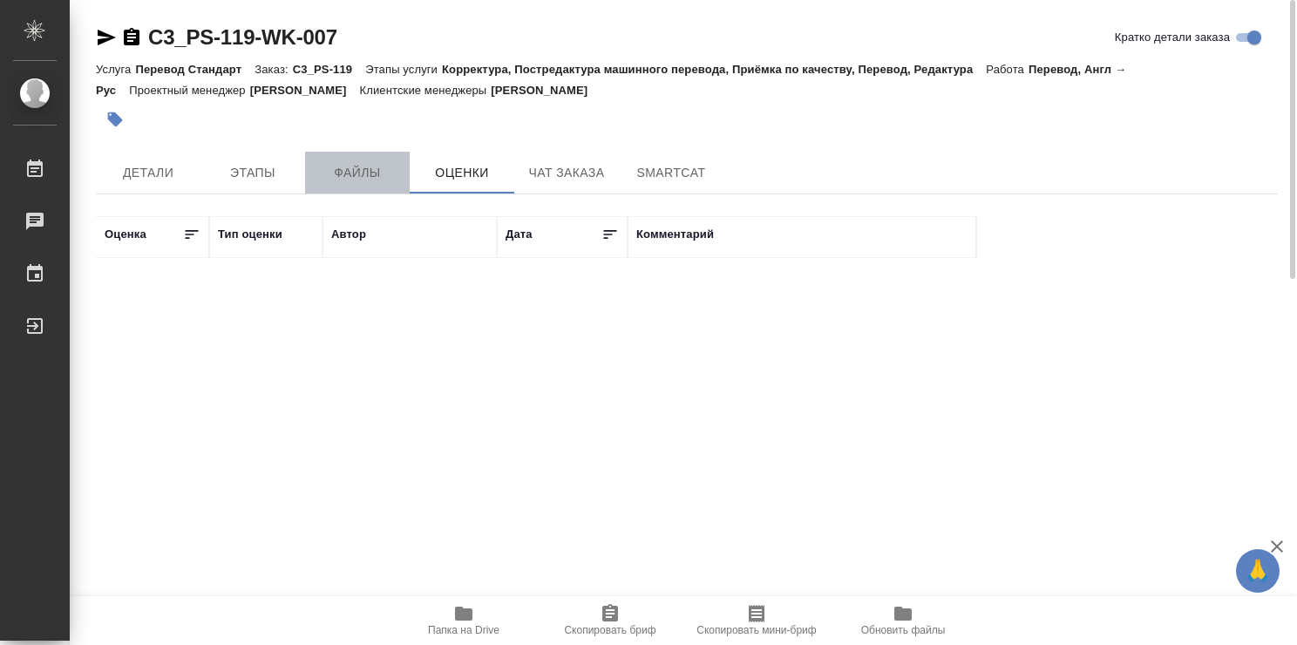
click at [356, 157] on button "Файлы" at bounding box center [357, 173] width 105 height 42
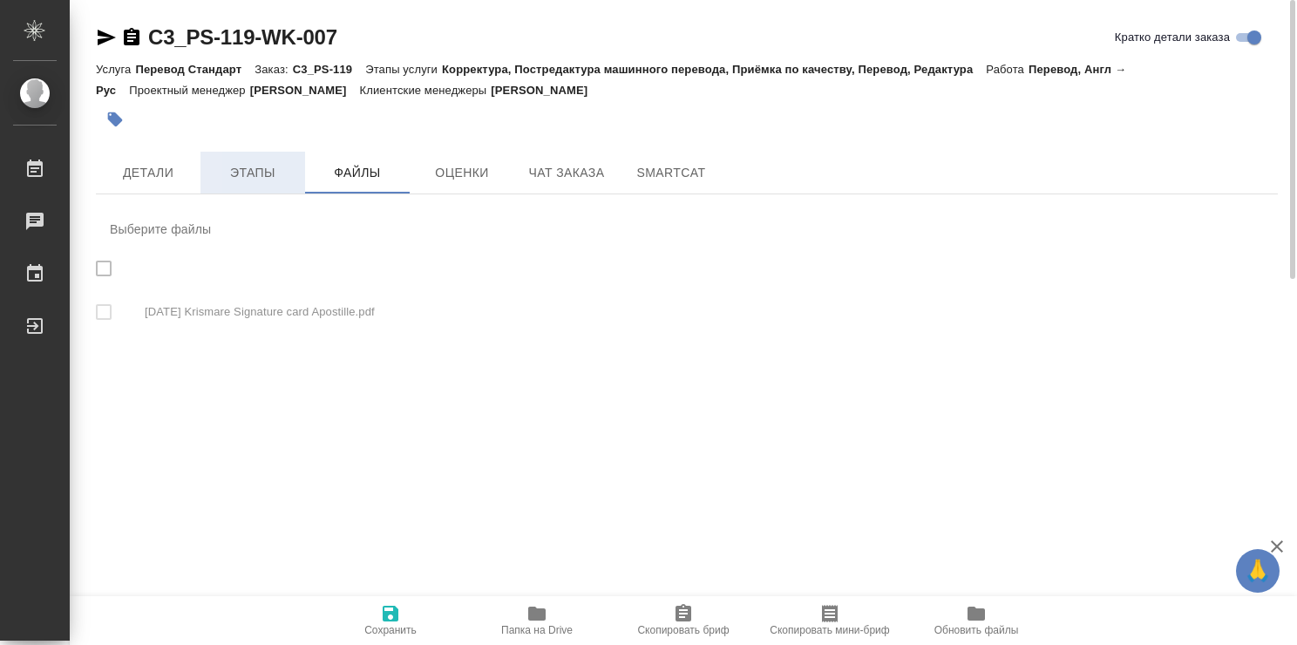
click at [230, 178] on span "Этапы" at bounding box center [253, 173] width 84 height 22
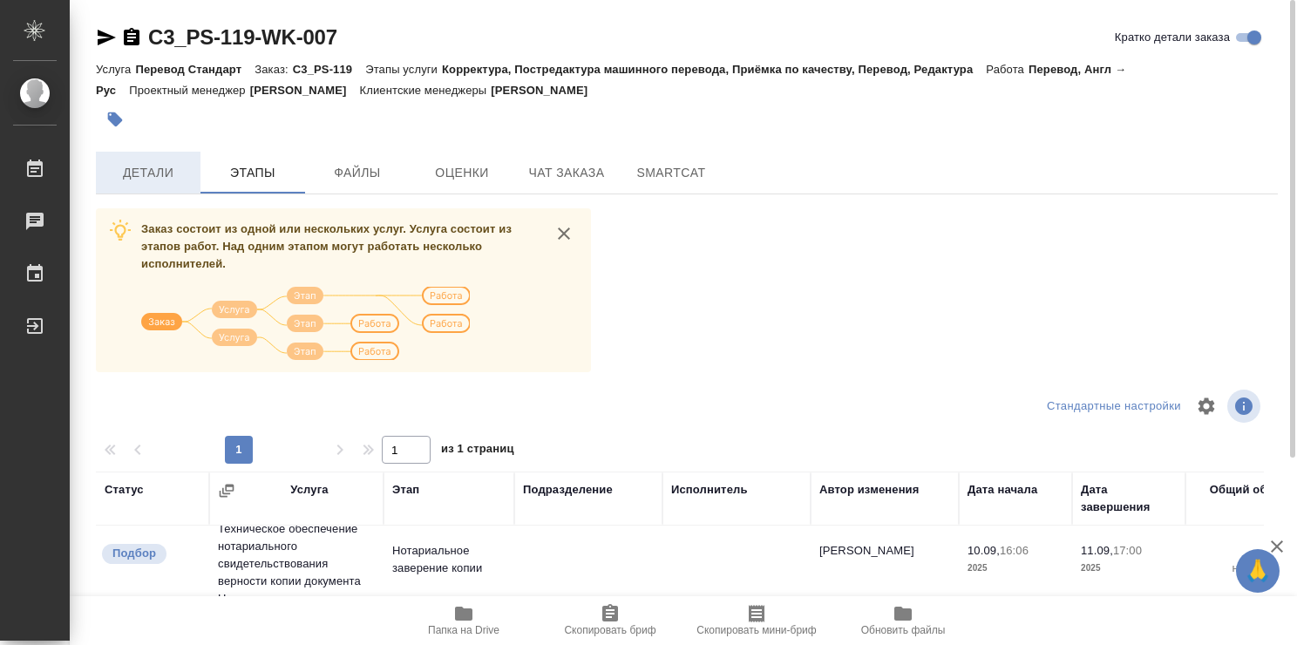
click at [145, 179] on span "Детали" at bounding box center [148, 173] width 84 height 22
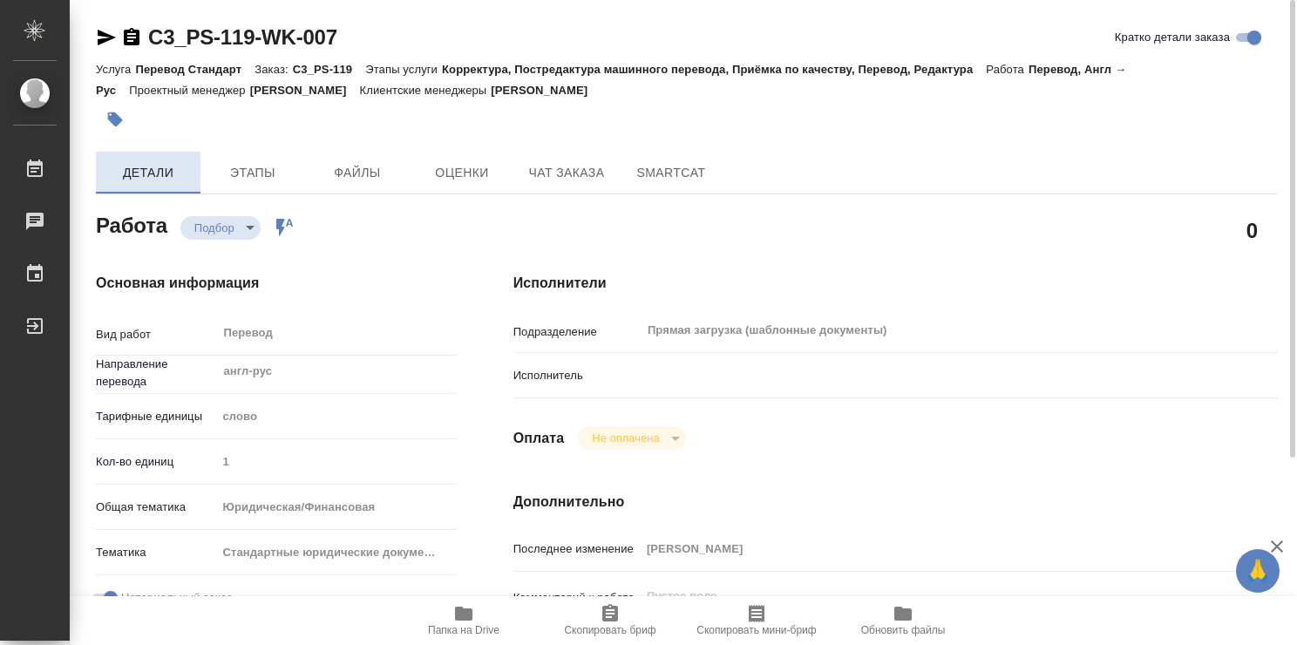
type textarea "x"
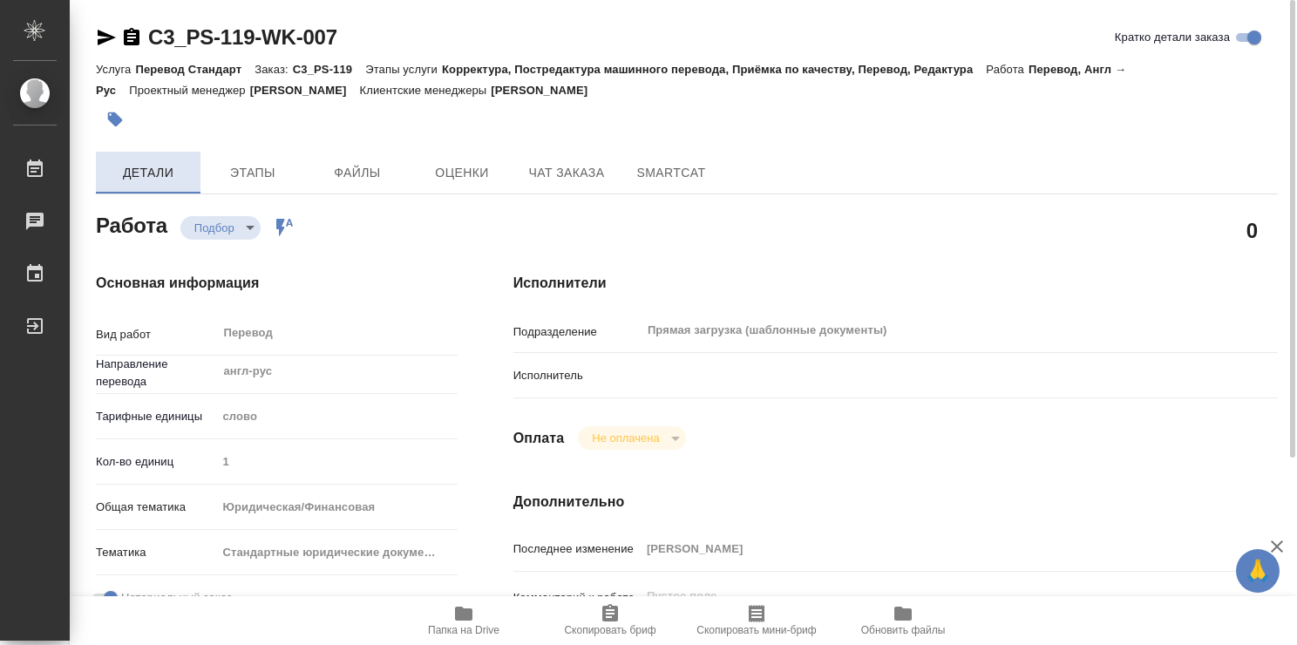
type textarea "x"
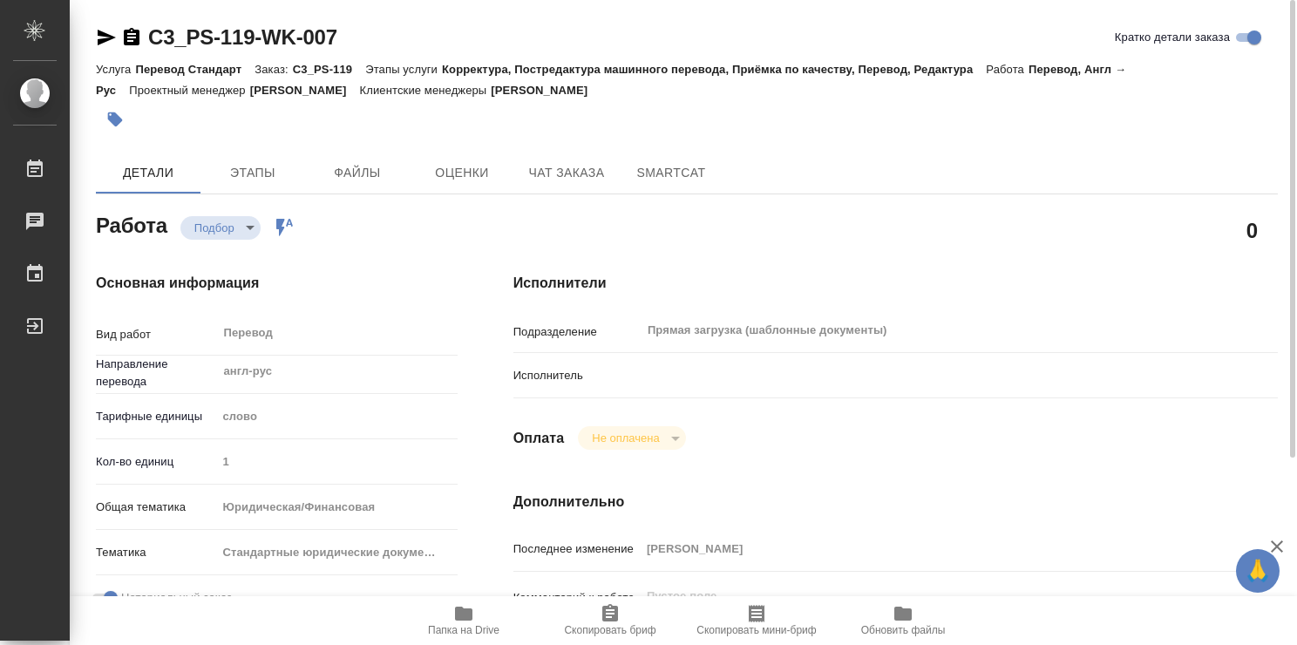
type textarea "x"
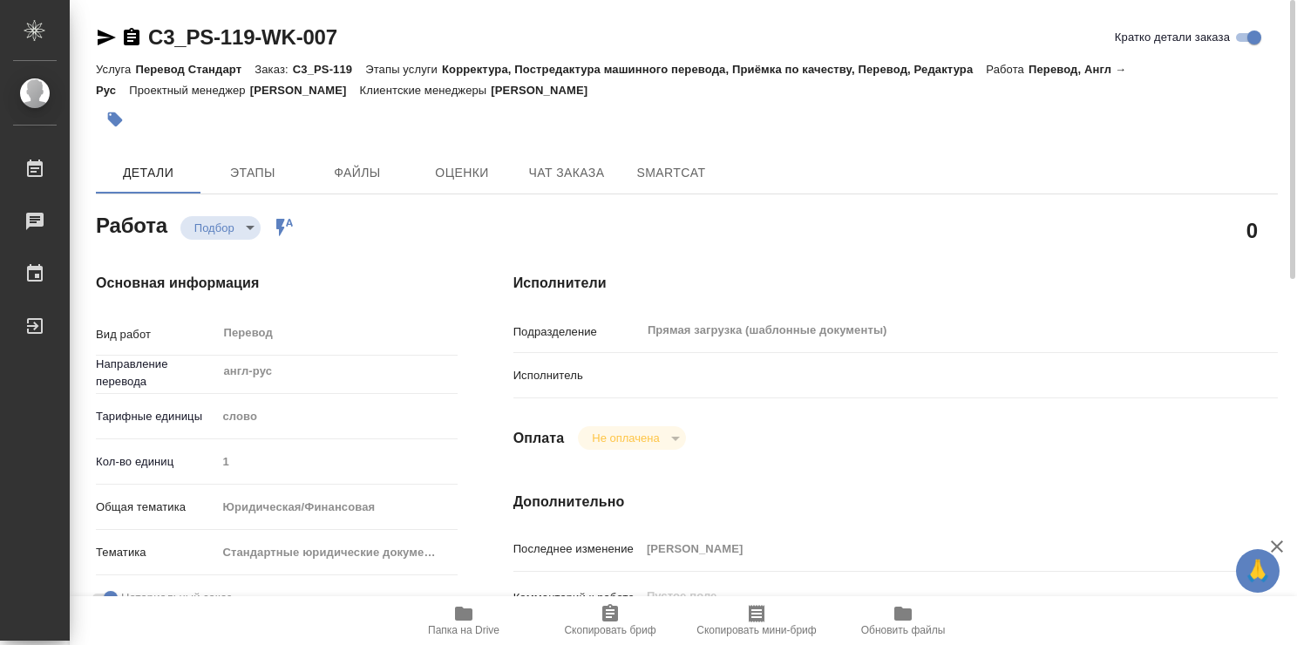
type textarea "x"
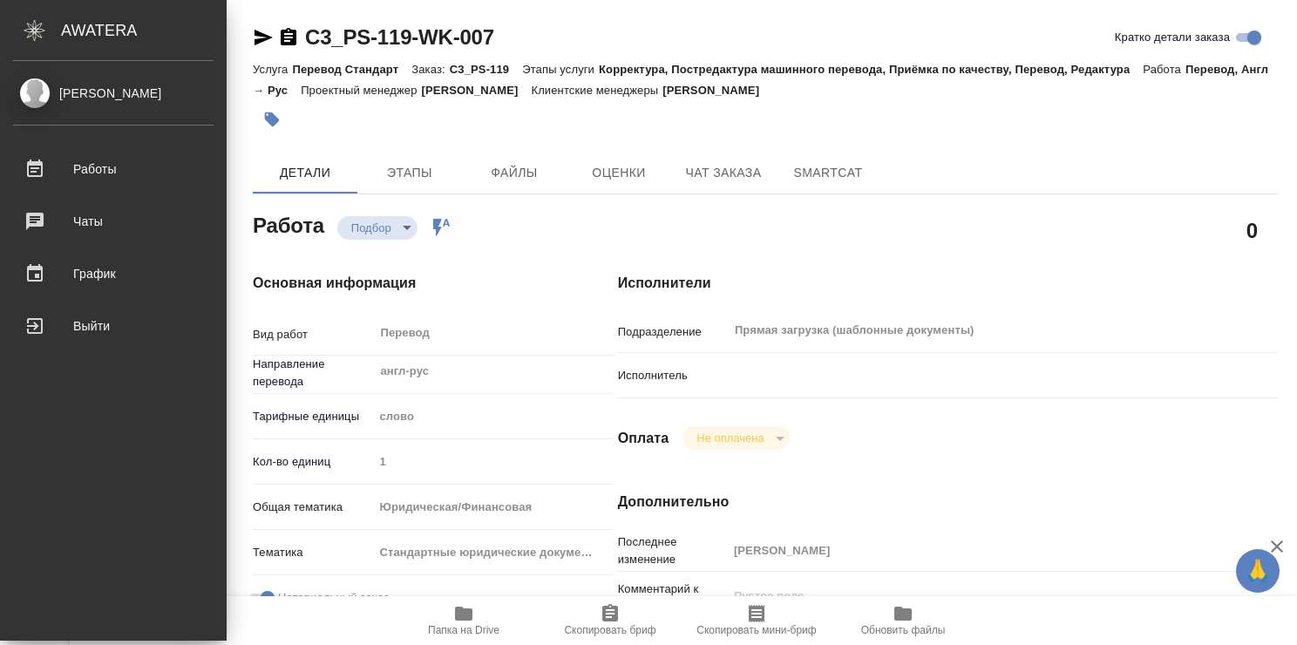
type textarea "x"
